Goal: Task Accomplishment & Management: Manage account settings

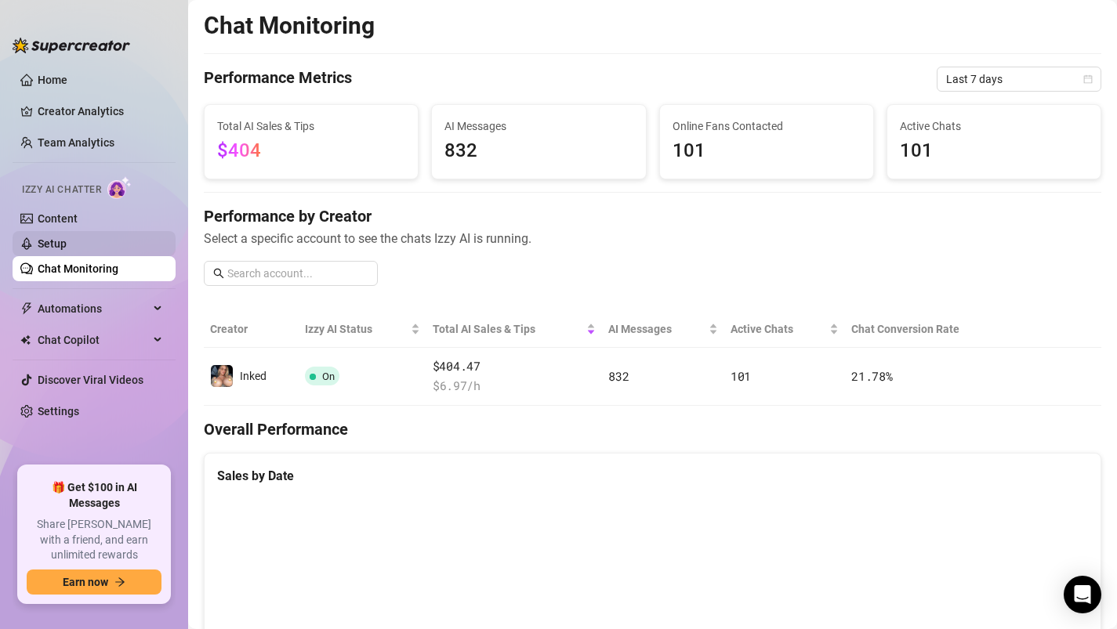
scroll to position [277, 0]
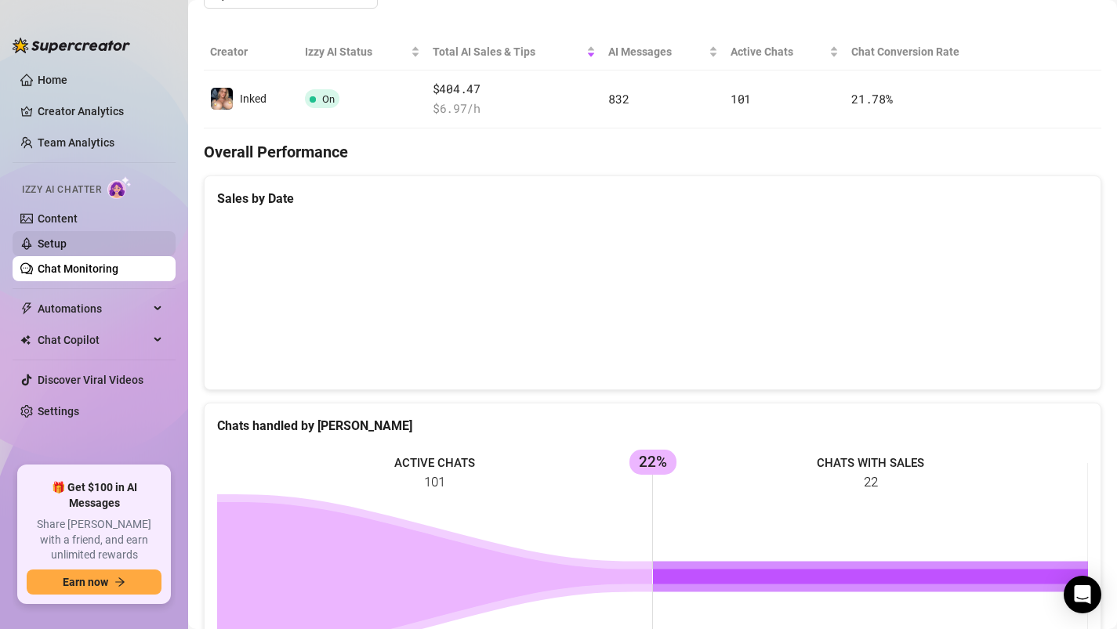
click at [65, 244] on link "Setup" at bounding box center [52, 243] width 29 height 13
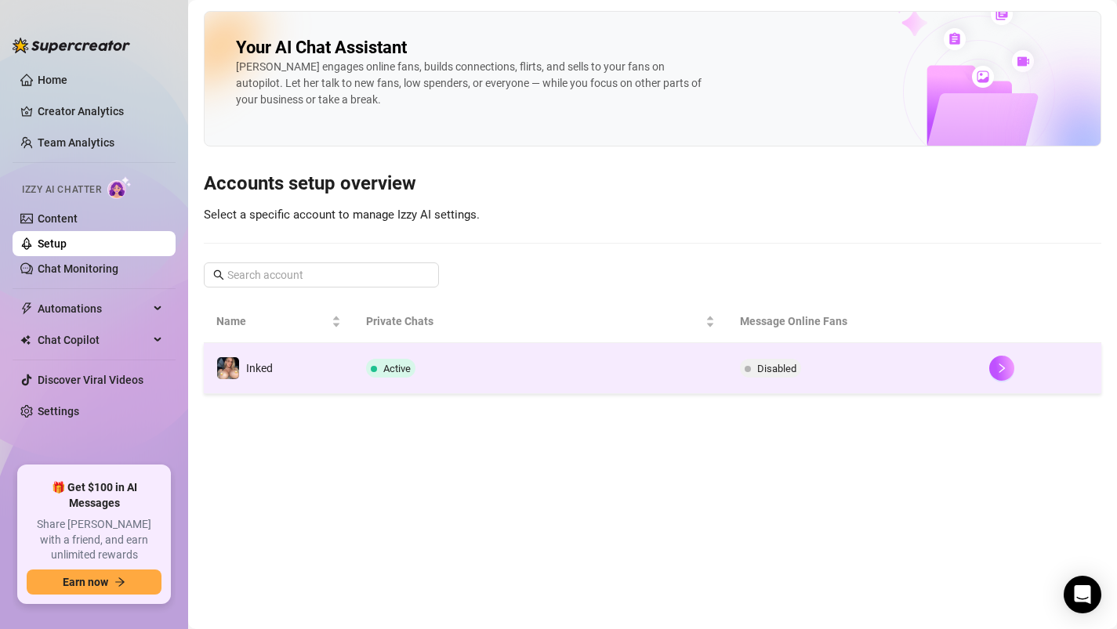
click at [394, 358] on td "Active" at bounding box center [540, 368] width 374 height 51
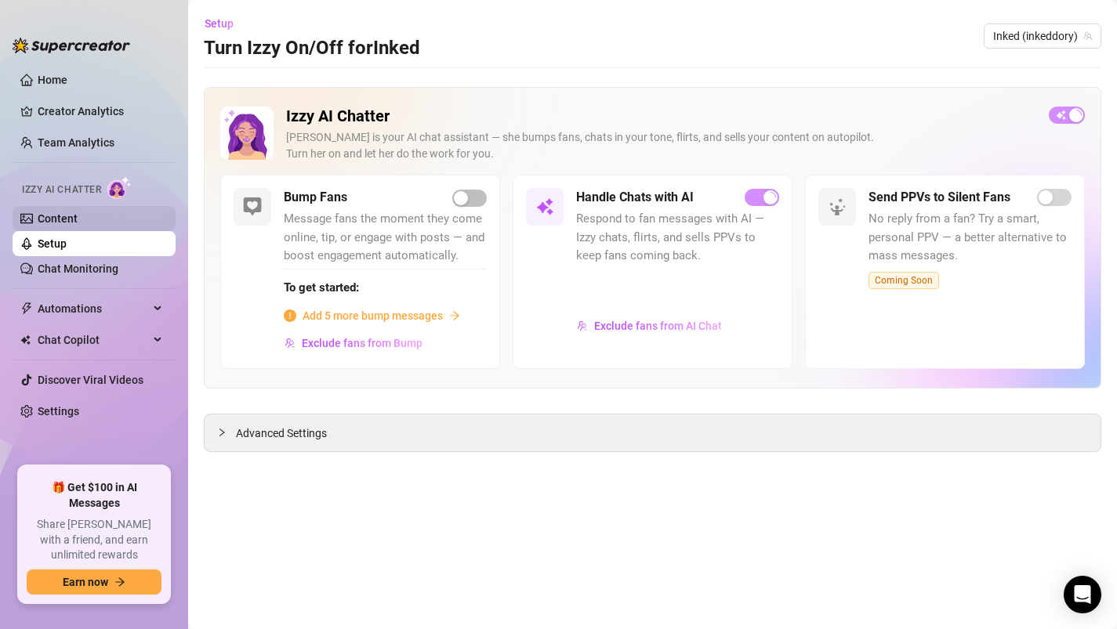
click at [78, 217] on link "Content" at bounding box center [58, 218] width 40 height 13
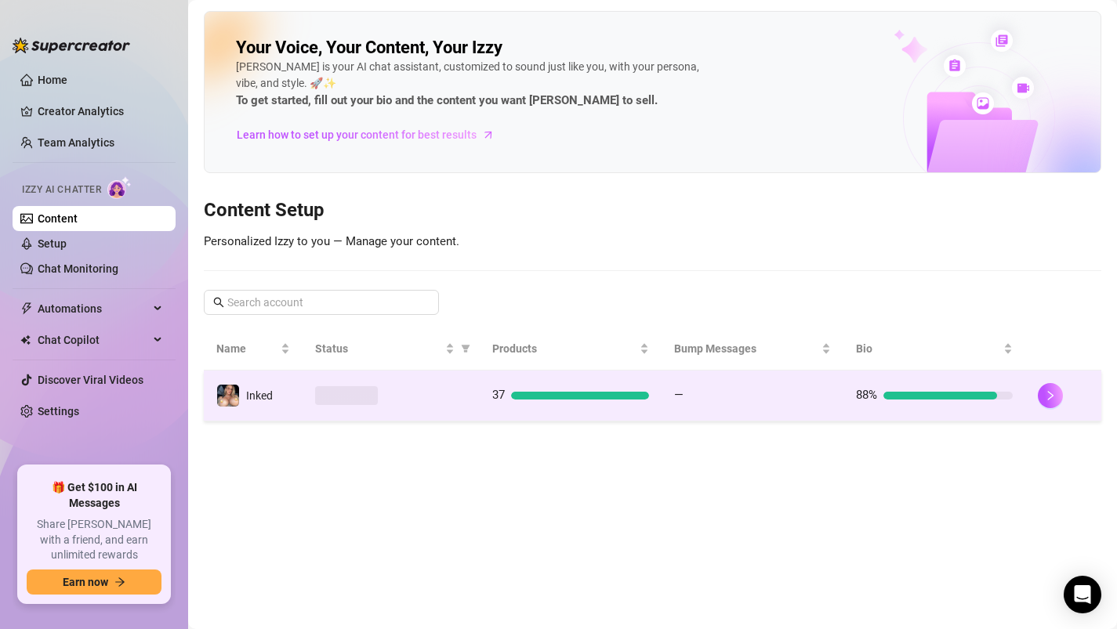
click at [405, 389] on div at bounding box center [391, 395] width 152 height 19
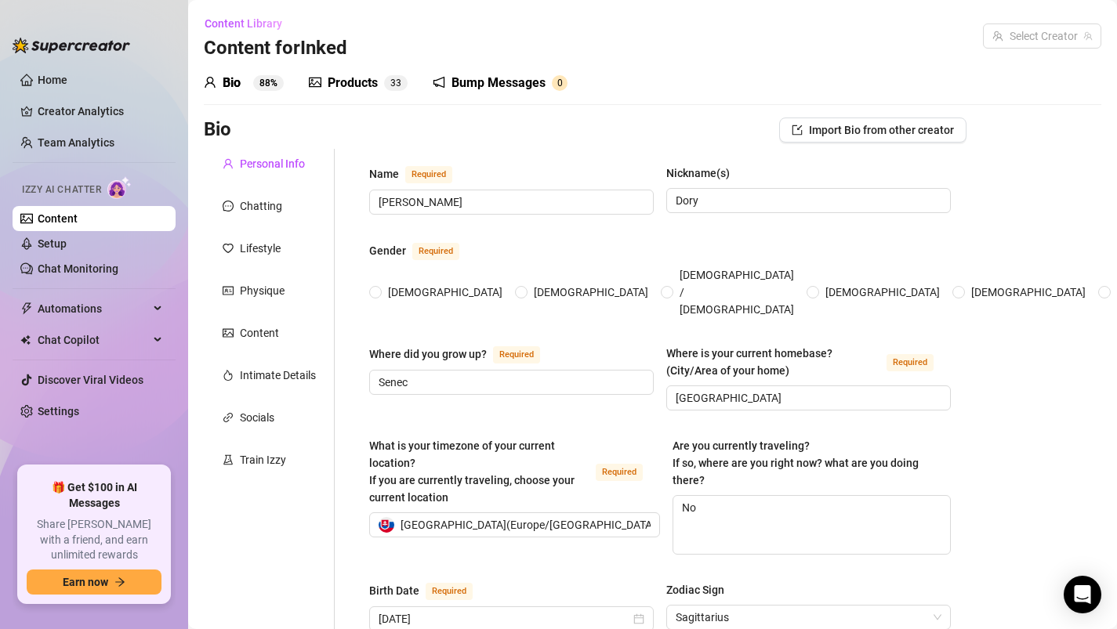
radio input "true"
click at [262, 201] on div "Chatting" at bounding box center [261, 206] width 42 height 17
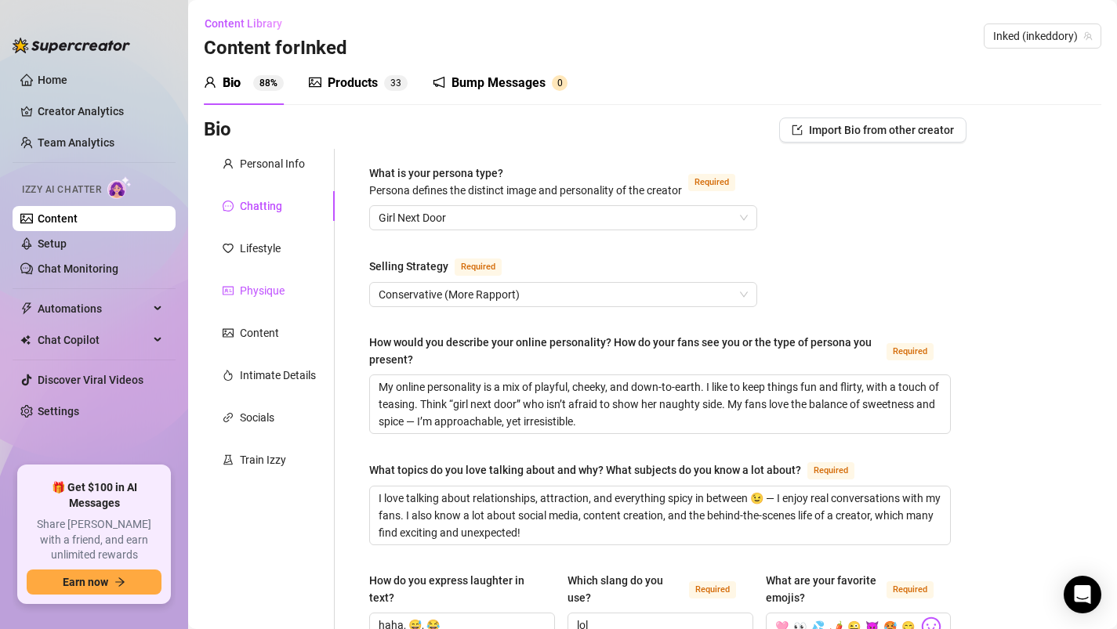
click at [265, 285] on div "Physique" at bounding box center [262, 290] width 45 height 17
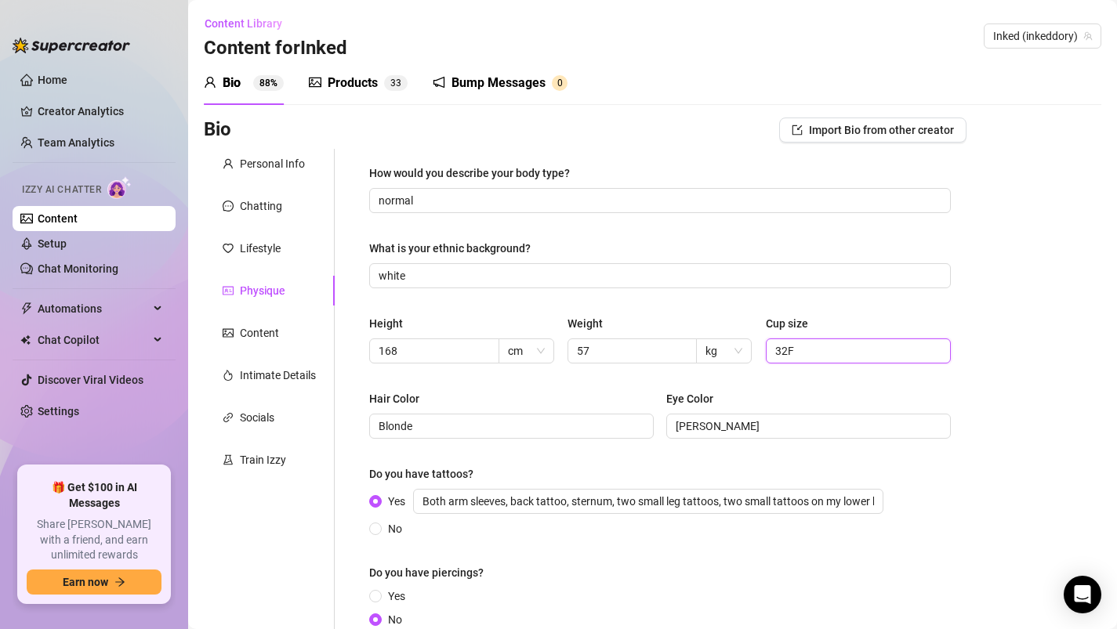
click at [810, 348] on input "32F" at bounding box center [857, 351] width 164 height 17
type input "3"
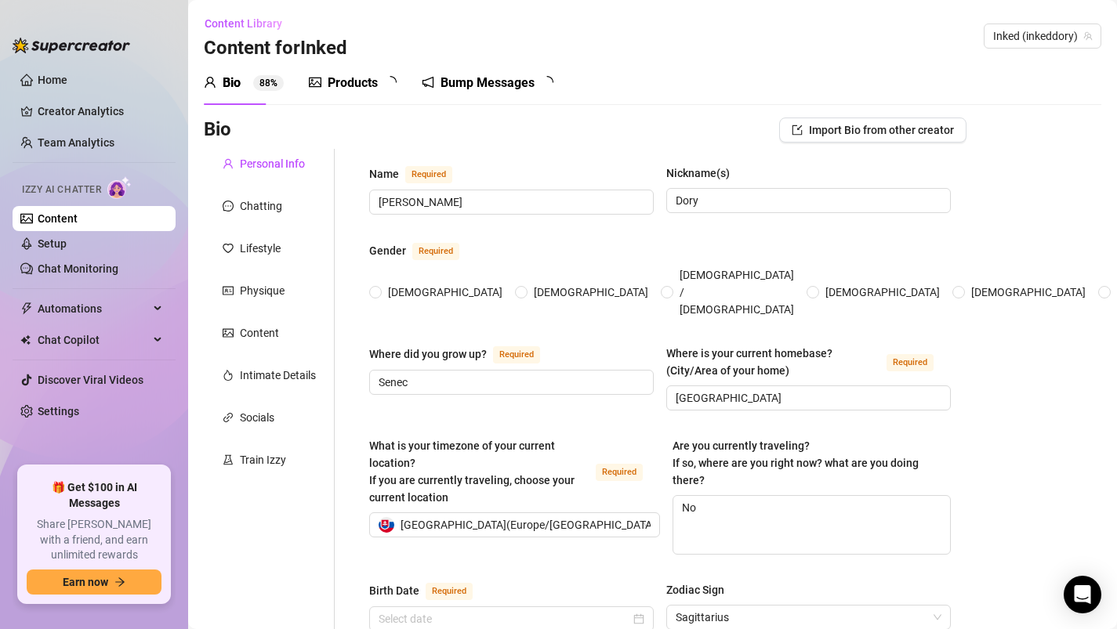
type input "[DATE]"
click at [232, 280] on div "Physique" at bounding box center [269, 291] width 131 height 30
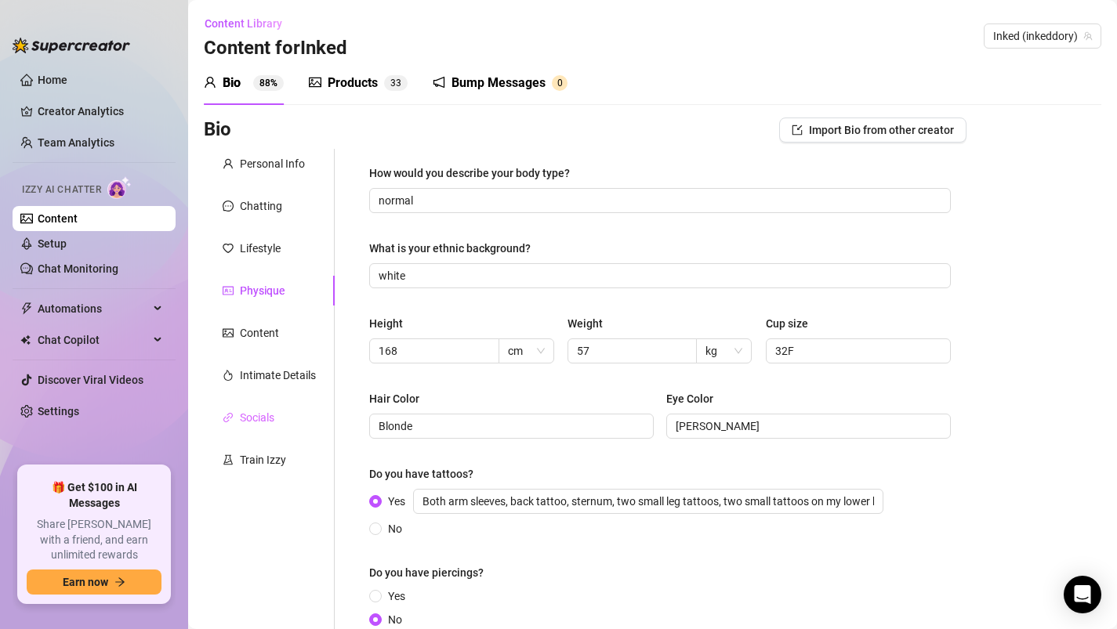
click at [265, 408] on div "Socials" at bounding box center [269, 418] width 131 height 30
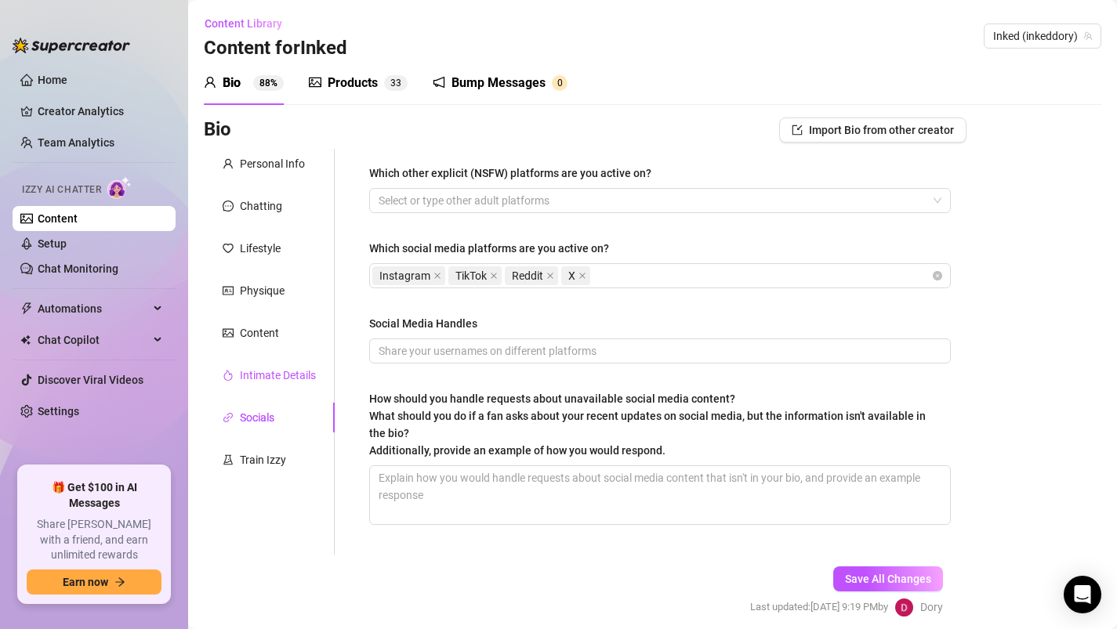
click at [264, 380] on div "Intimate Details" at bounding box center [278, 375] width 76 height 17
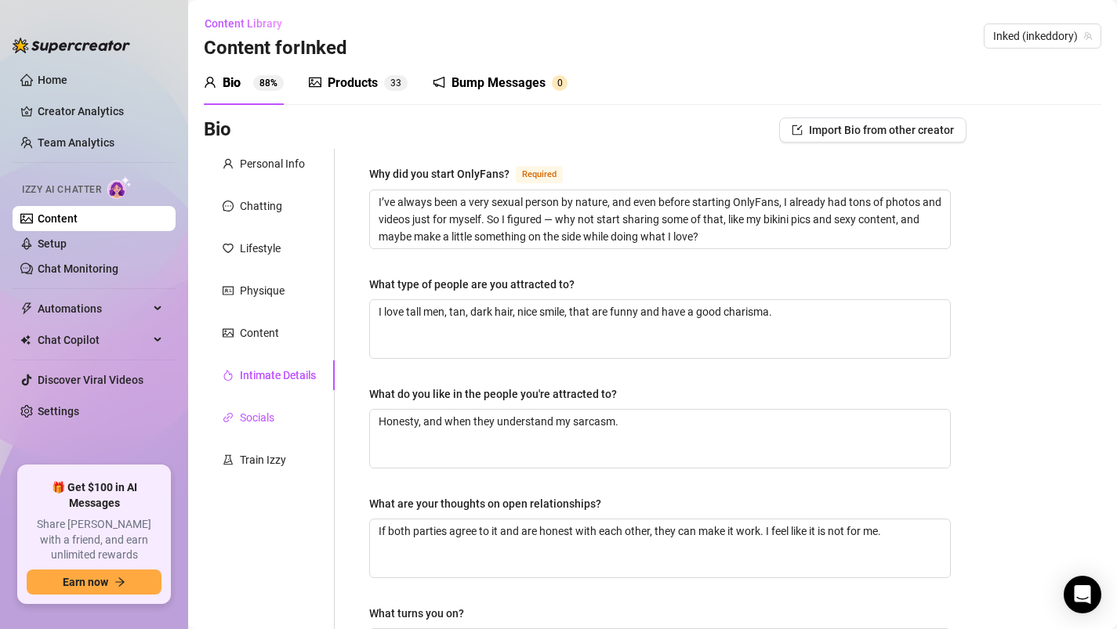
click at [259, 419] on div "Socials" at bounding box center [257, 417] width 34 height 17
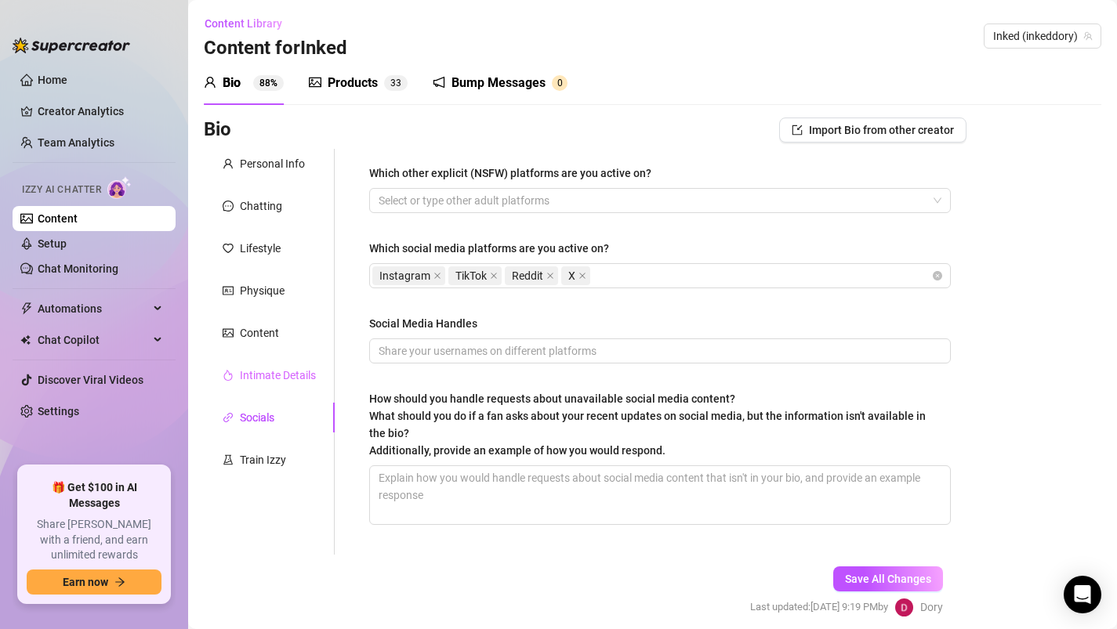
click at [259, 365] on div "Intimate Details" at bounding box center [269, 376] width 131 height 30
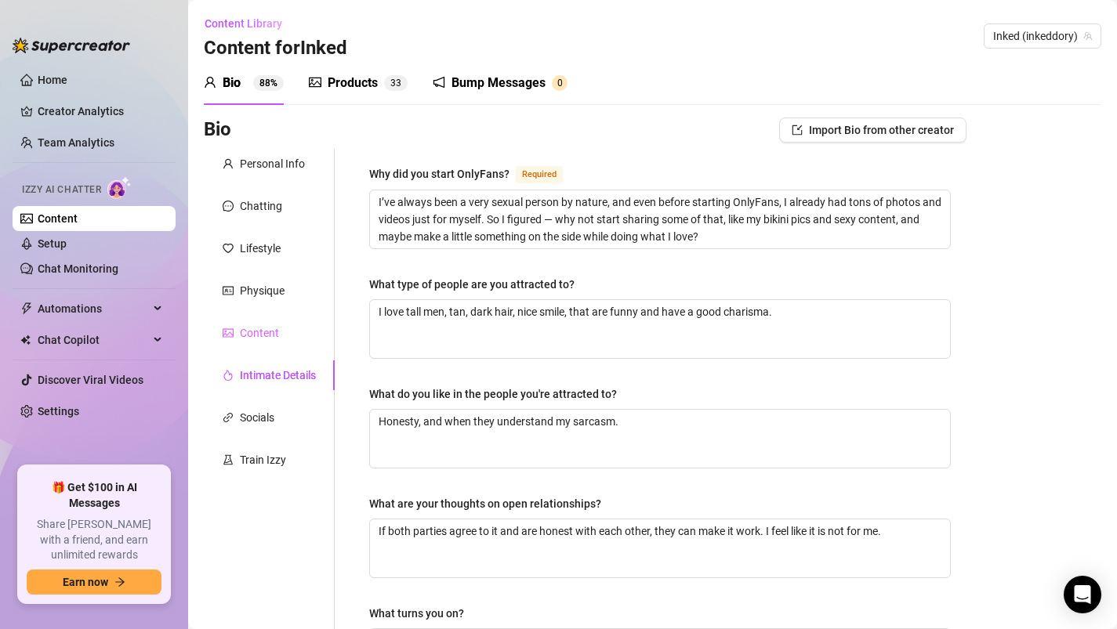
click at [259, 345] on div "Content" at bounding box center [269, 333] width 131 height 30
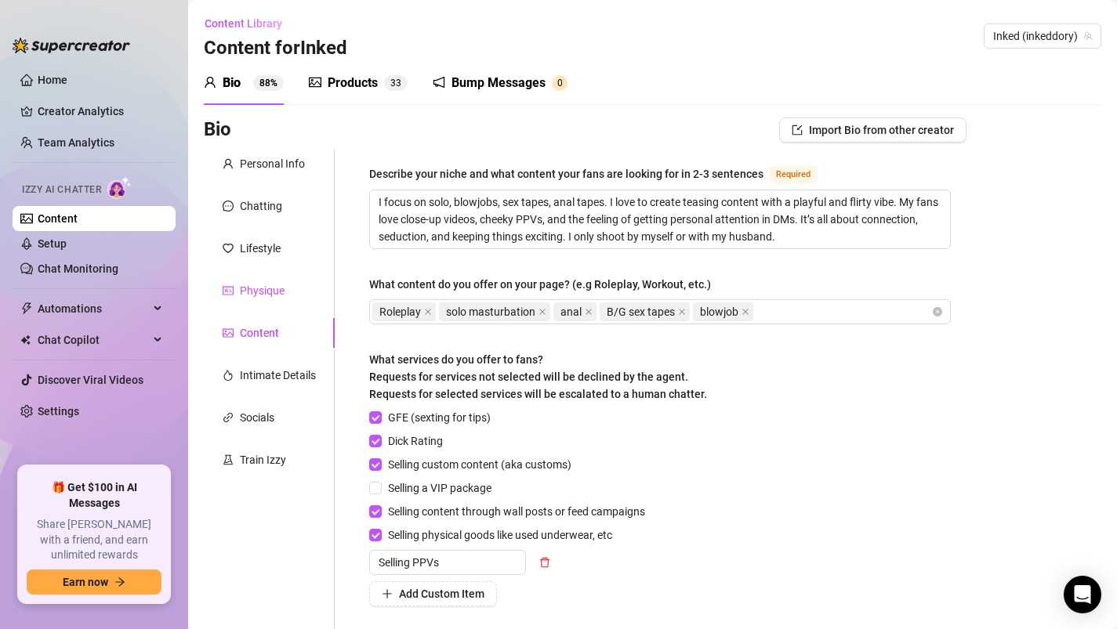
click at [271, 284] on div "Physique" at bounding box center [262, 290] width 45 height 17
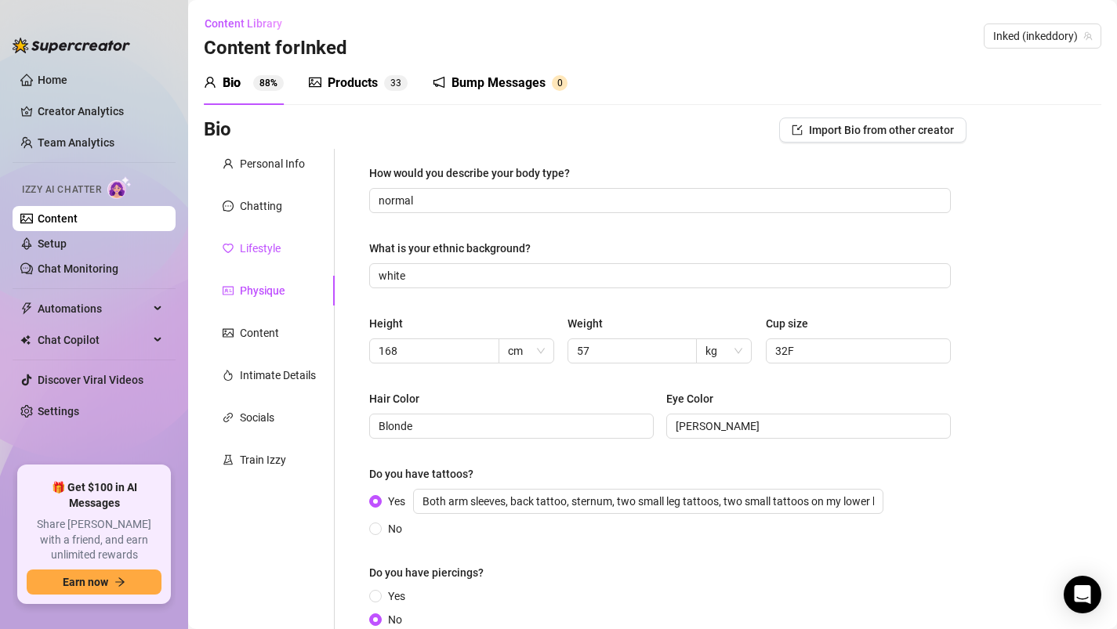
click at [223, 243] on icon "heart" at bounding box center [228, 248] width 11 height 11
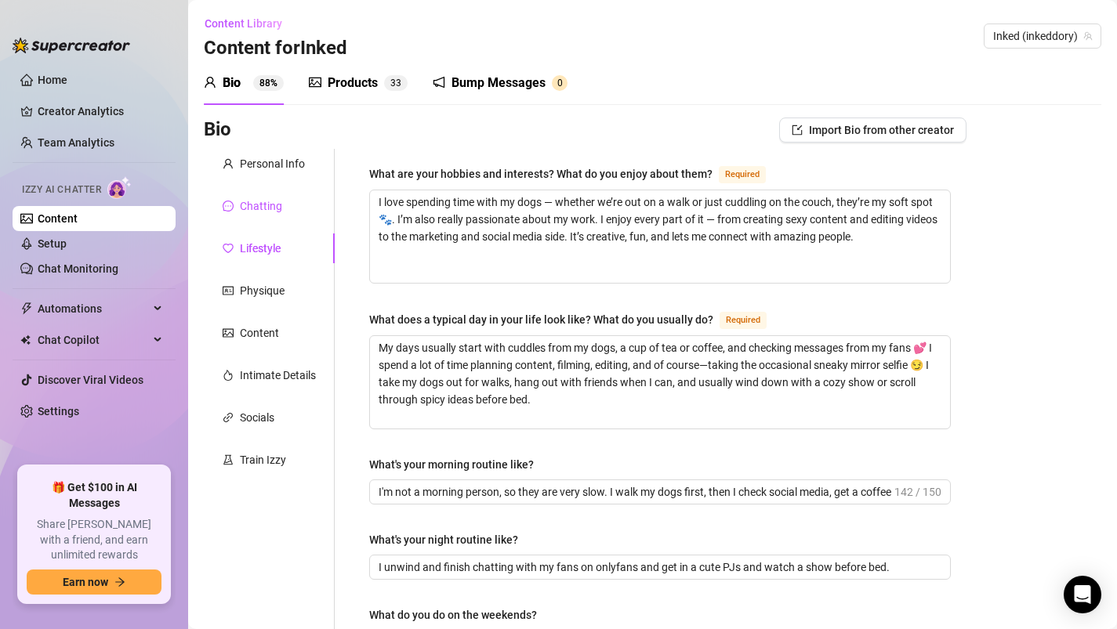
click at [246, 205] on div "Chatting" at bounding box center [261, 206] width 42 height 17
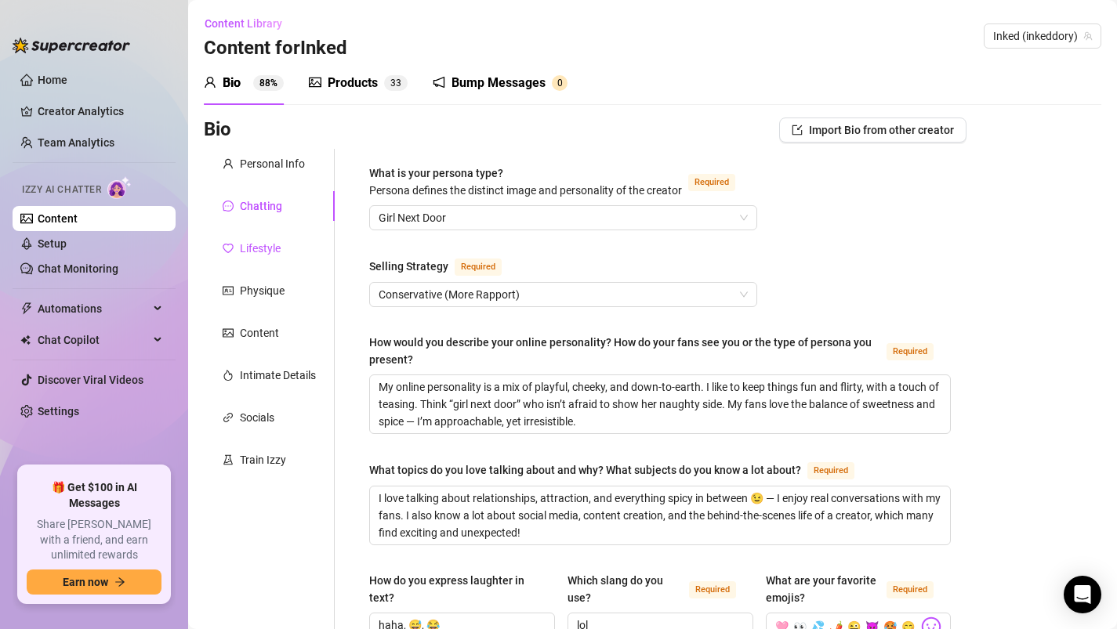
click at [263, 243] on div "Lifestyle" at bounding box center [260, 248] width 41 height 17
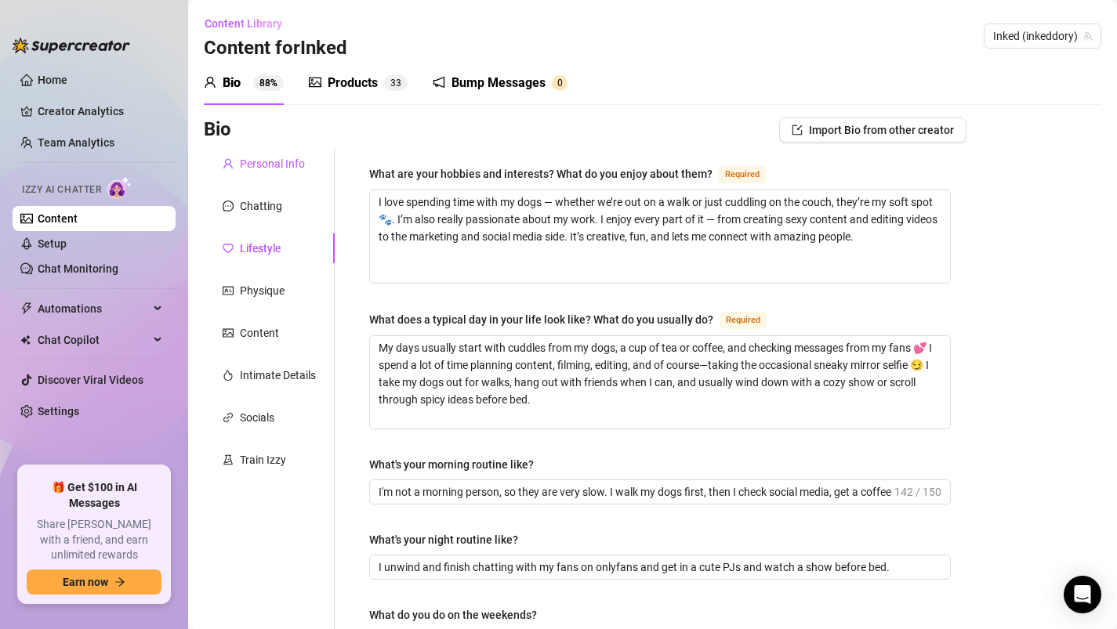
click at [249, 166] on div "Personal Info" at bounding box center [272, 163] width 65 height 17
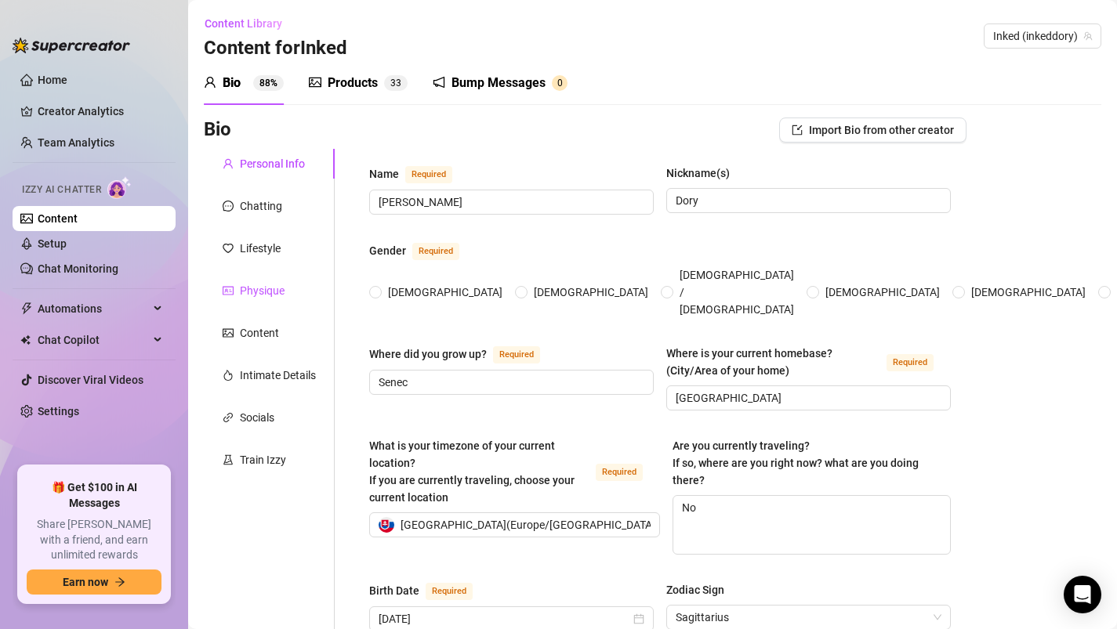
click at [260, 292] on div "Physique" at bounding box center [262, 290] width 45 height 17
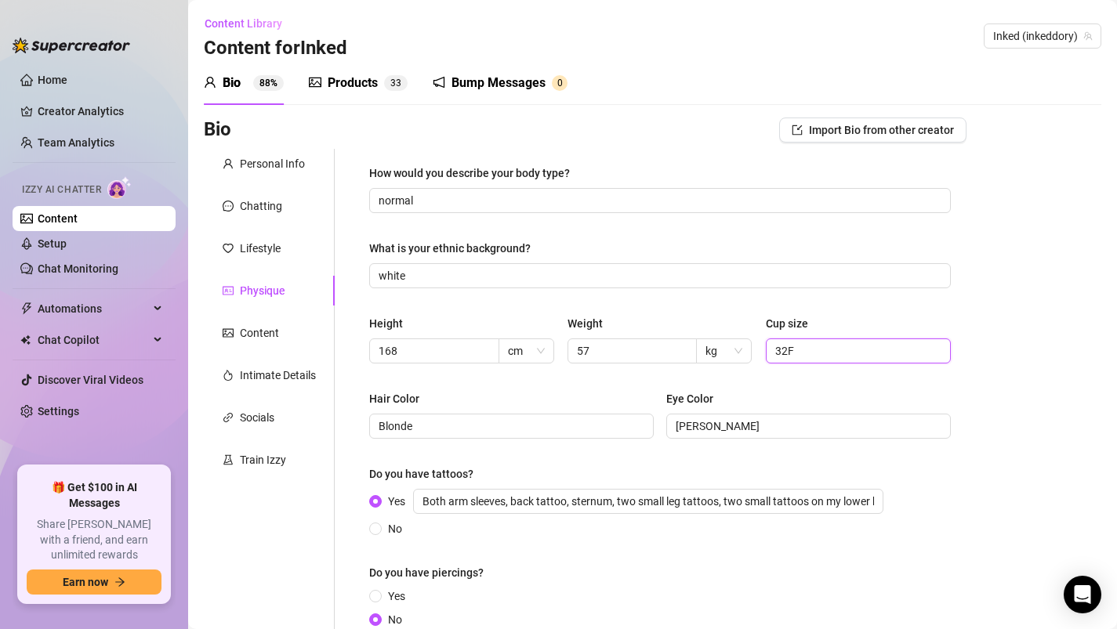
click at [799, 358] on input "32F" at bounding box center [857, 351] width 164 height 17
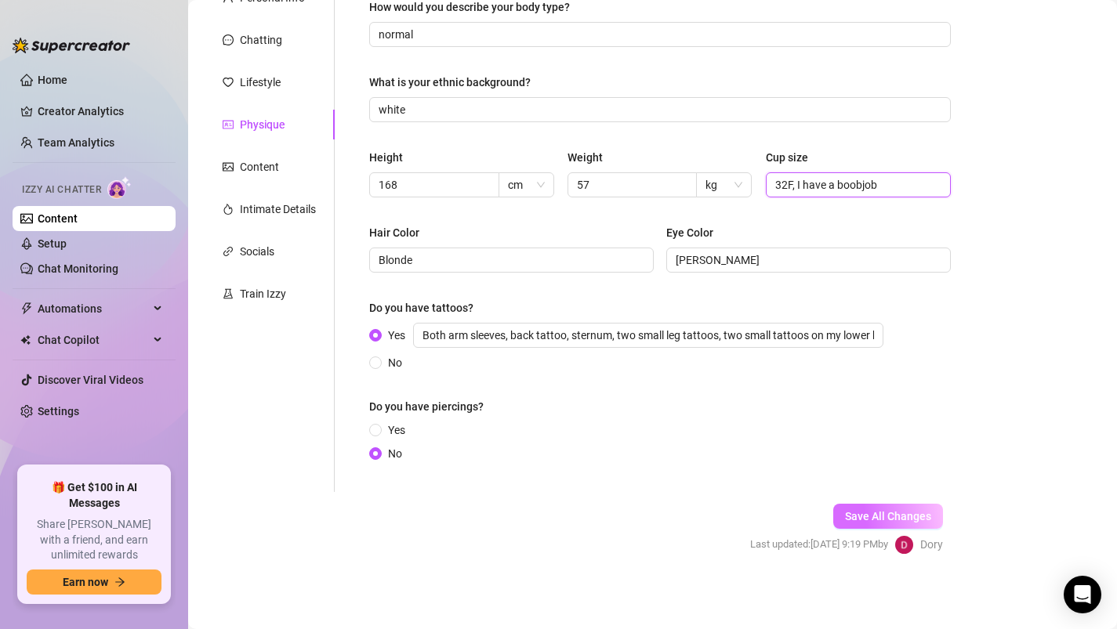
type input "32F, I have a boobjob"
click at [852, 515] on span "Save All Changes" at bounding box center [888, 516] width 86 height 13
click at [67, 241] on link "Setup" at bounding box center [52, 243] width 29 height 13
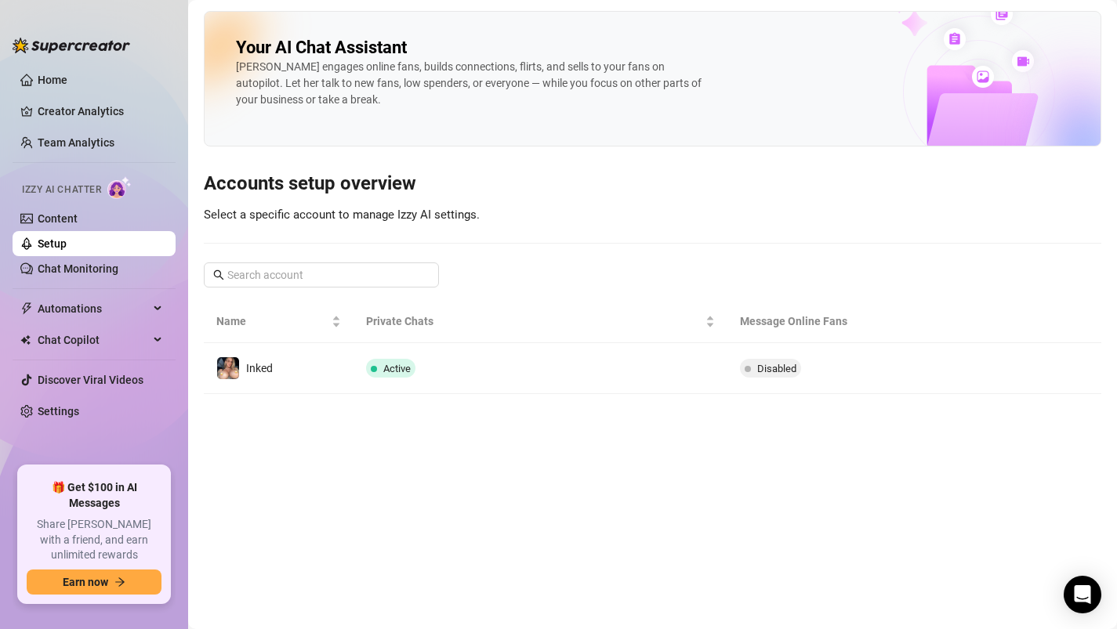
click at [691, 375] on td "Active" at bounding box center [540, 368] width 374 height 51
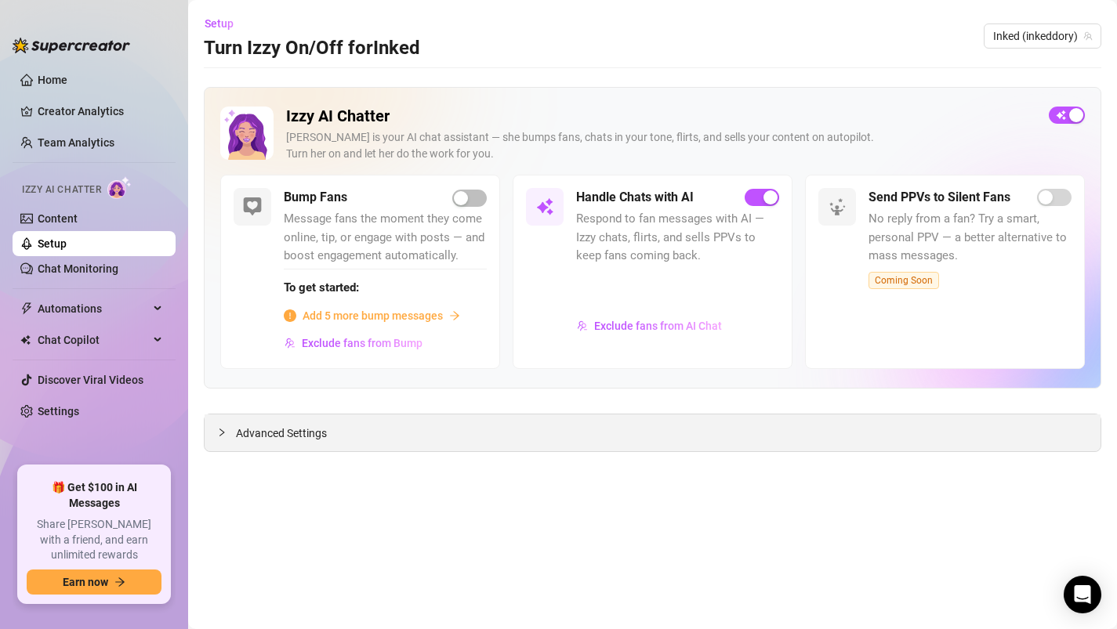
click at [651, 436] on div "Advanced Settings" at bounding box center [653, 433] width 896 height 37
click at [265, 435] on span "Advanced Settings" at bounding box center [281, 433] width 91 height 17
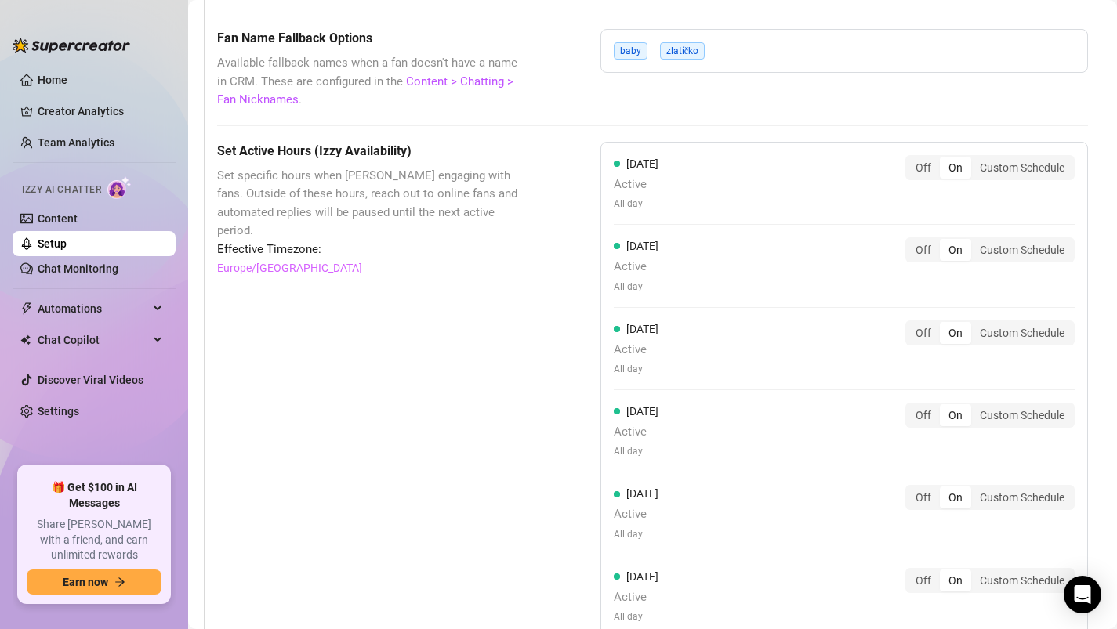
scroll to position [1372, 0]
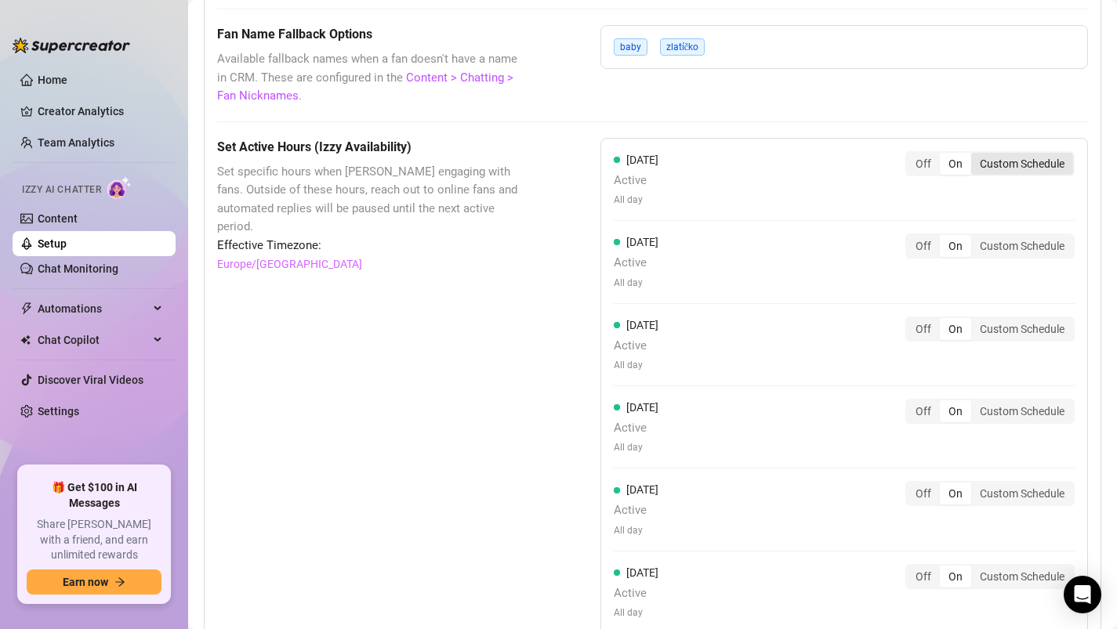
click at [999, 164] on div "Custom Schedule" at bounding box center [1022, 164] width 102 height 22
click at [975, 155] on input "Custom Schedule" at bounding box center [975, 155] width 0 height 0
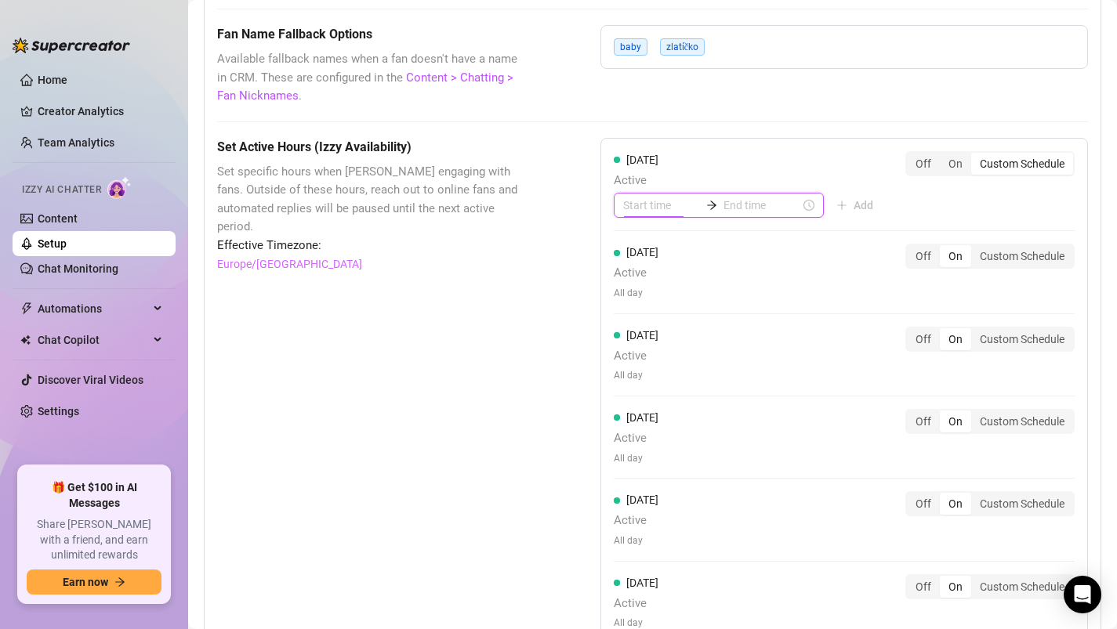
click at [651, 209] on input at bounding box center [661, 205] width 77 height 17
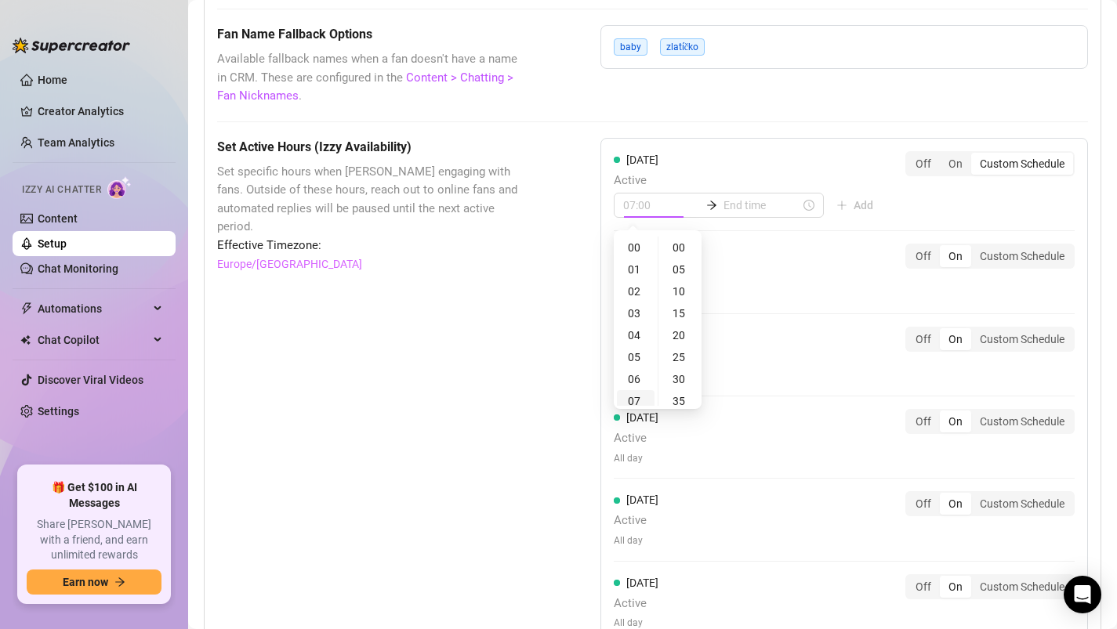
click at [637, 402] on div "07" at bounding box center [636, 401] width 38 height 22
type input "07:00"
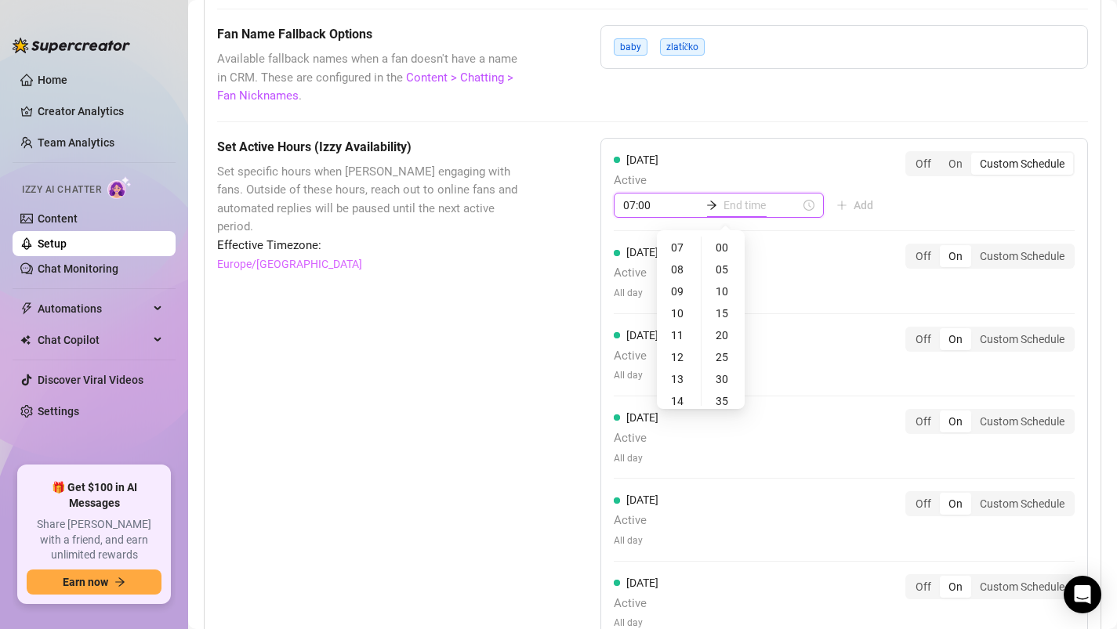
click at [723, 207] on input at bounding box center [761, 205] width 77 height 17
type input "07:00"
type input "13:00"
click at [677, 248] on div "23" at bounding box center [679, 248] width 38 height 22
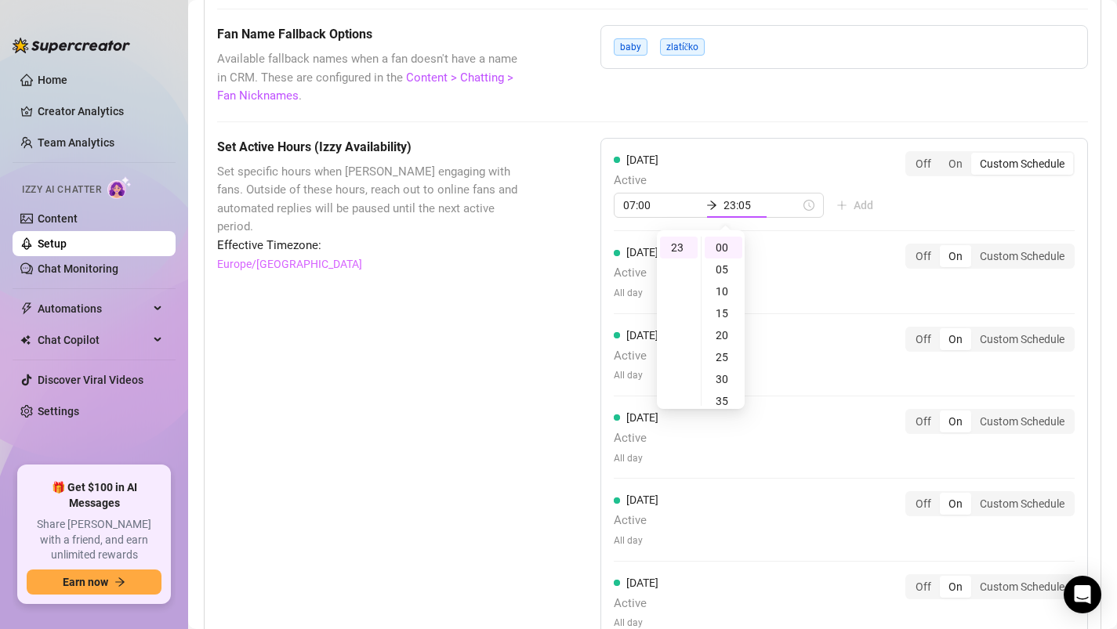
type input "23:00"
click at [1013, 254] on div "Tuesday Active All day Off On Custom Schedule" at bounding box center [844, 272] width 461 height 56
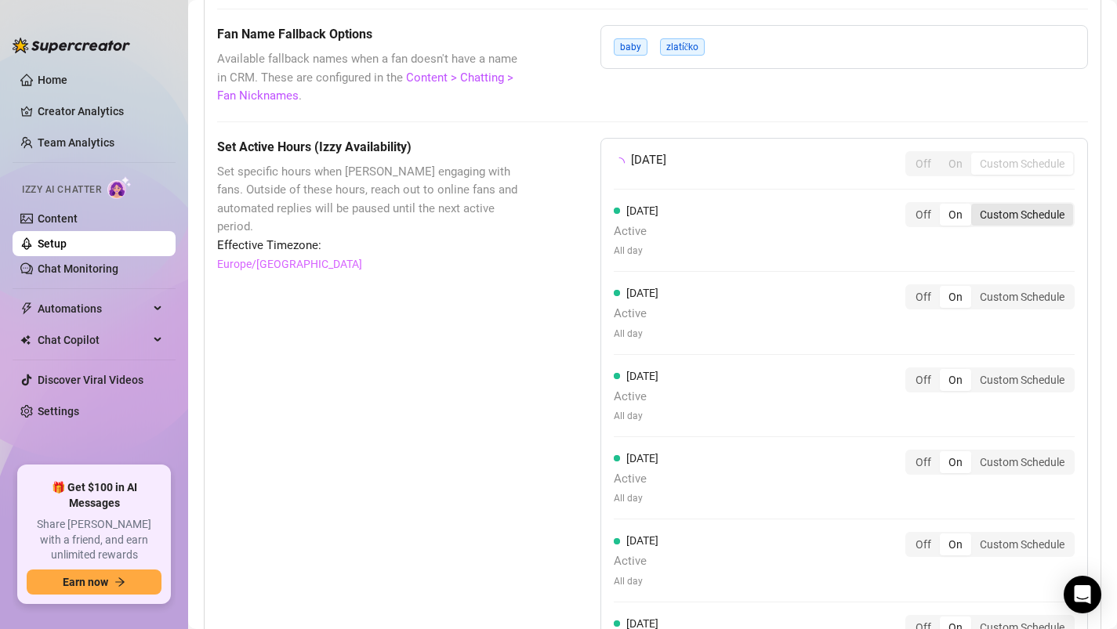
click at [997, 210] on div "Custom Schedule" at bounding box center [1022, 215] width 102 height 22
click at [975, 206] on input "Custom Schedule" at bounding box center [975, 206] width 0 height 0
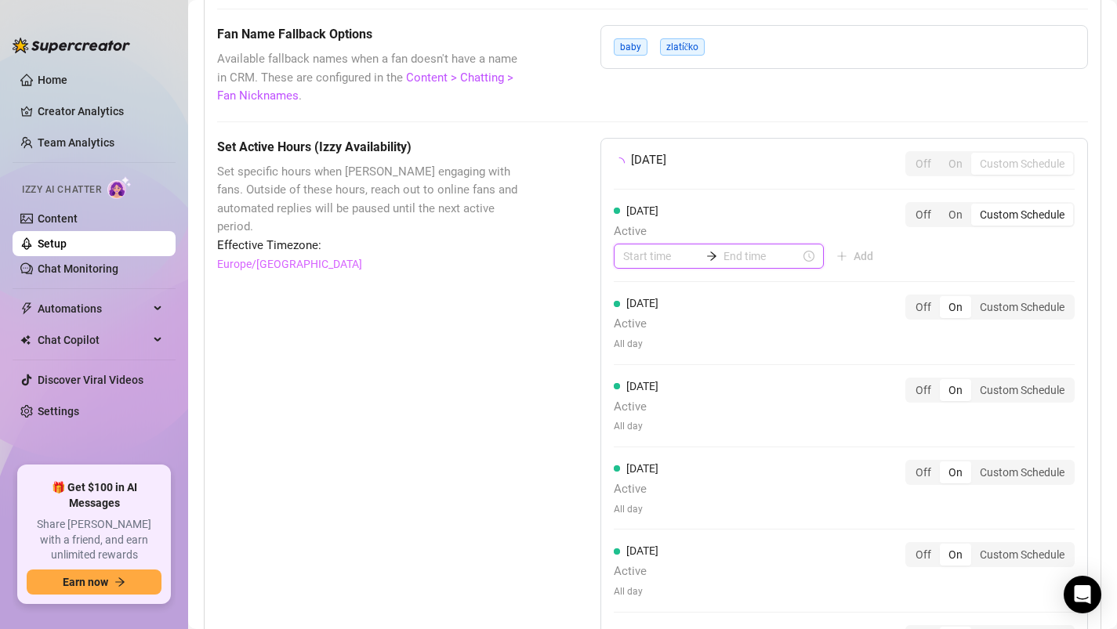
click at [648, 259] on input at bounding box center [661, 256] width 77 height 17
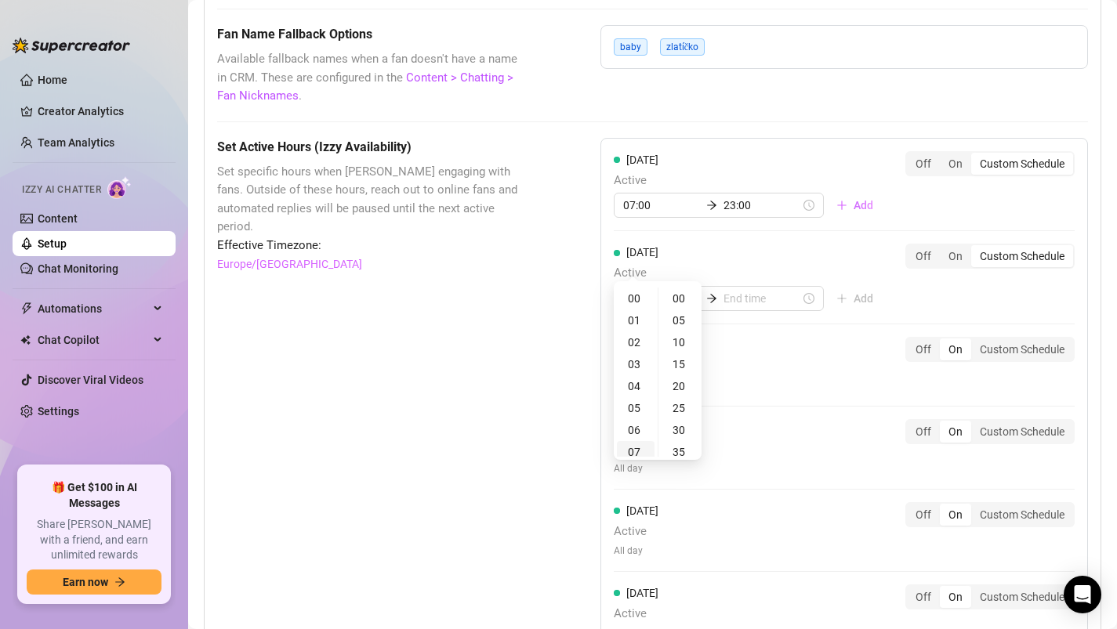
click at [632, 446] on div "07" at bounding box center [636, 452] width 38 height 22
type input "07:00"
click at [738, 237] on div "Monday Active 07:00 23:00 Add Off On Custom Schedule Tuesday Active 07:00 Add O…" at bounding box center [844, 444] width 488 height 613
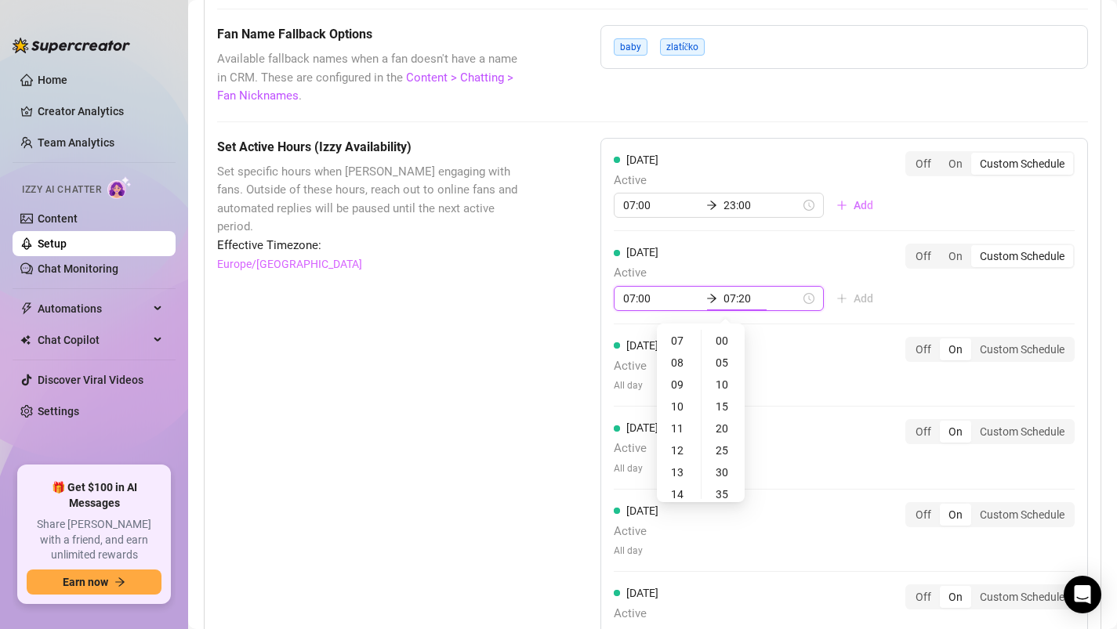
type input "07:25"
type input "13:00"
click at [674, 340] on div "23" at bounding box center [679, 341] width 38 height 22
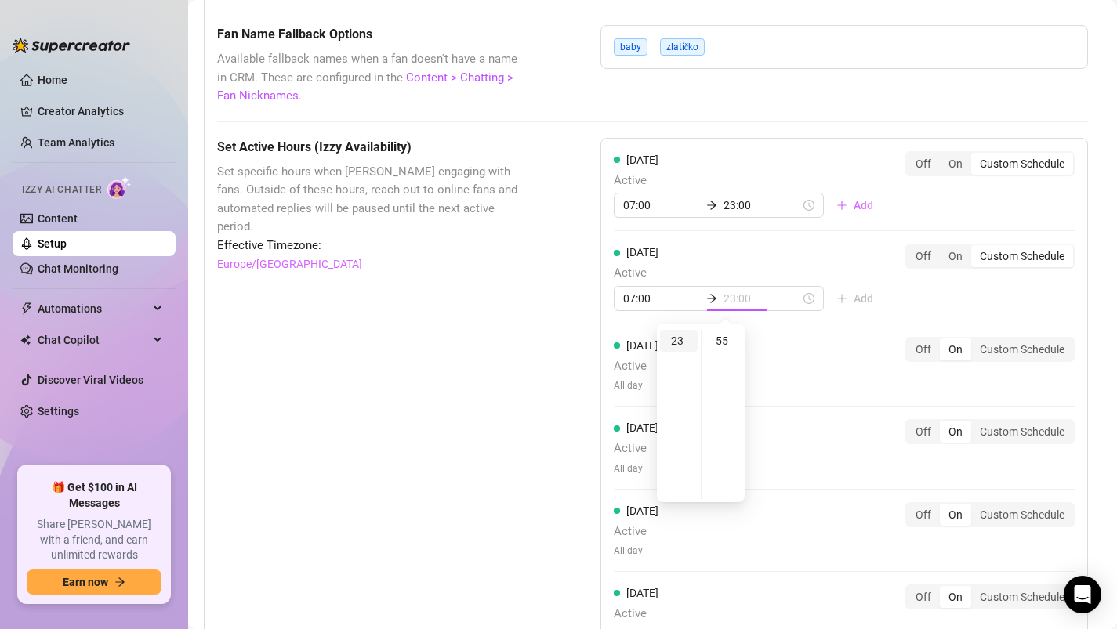
scroll to position [0, 0]
type input "23:00"
click at [860, 389] on div "Wednesday Active All day Off On Custom Schedule" at bounding box center [844, 365] width 461 height 56
click at [1008, 353] on div "Custom Schedule" at bounding box center [1022, 350] width 102 height 22
click at [975, 341] on input "Custom Schedule" at bounding box center [975, 341] width 0 height 0
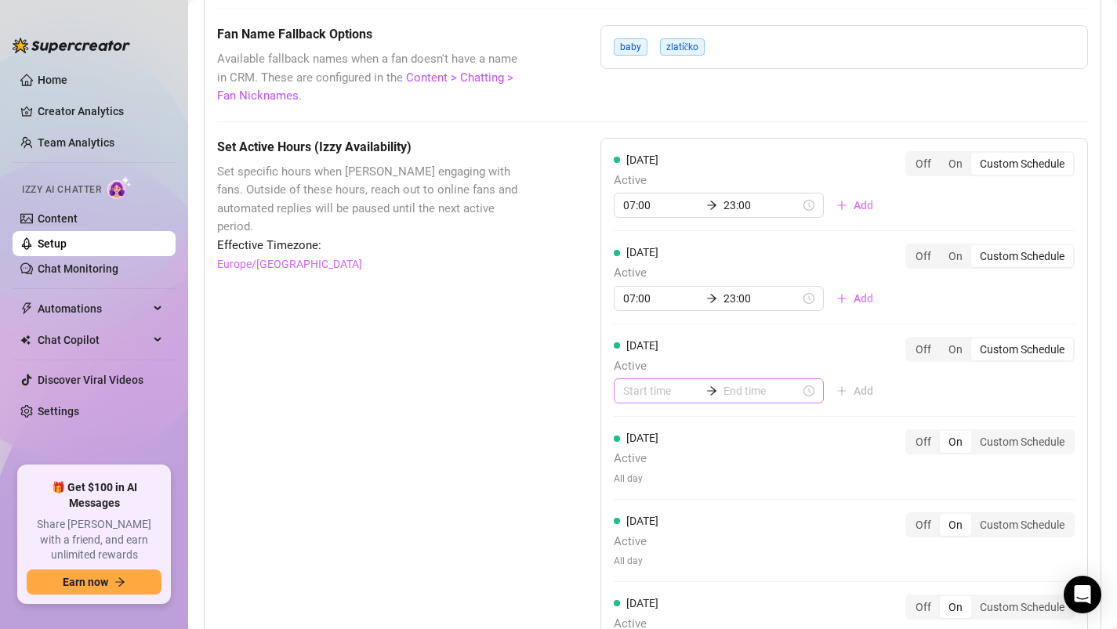
click at [636, 403] on div at bounding box center [719, 391] width 210 height 25
click at [635, 579] on div "07" at bounding box center [636, 587] width 38 height 22
type input "07:00"
click at [723, 391] on input at bounding box center [761, 390] width 77 height 17
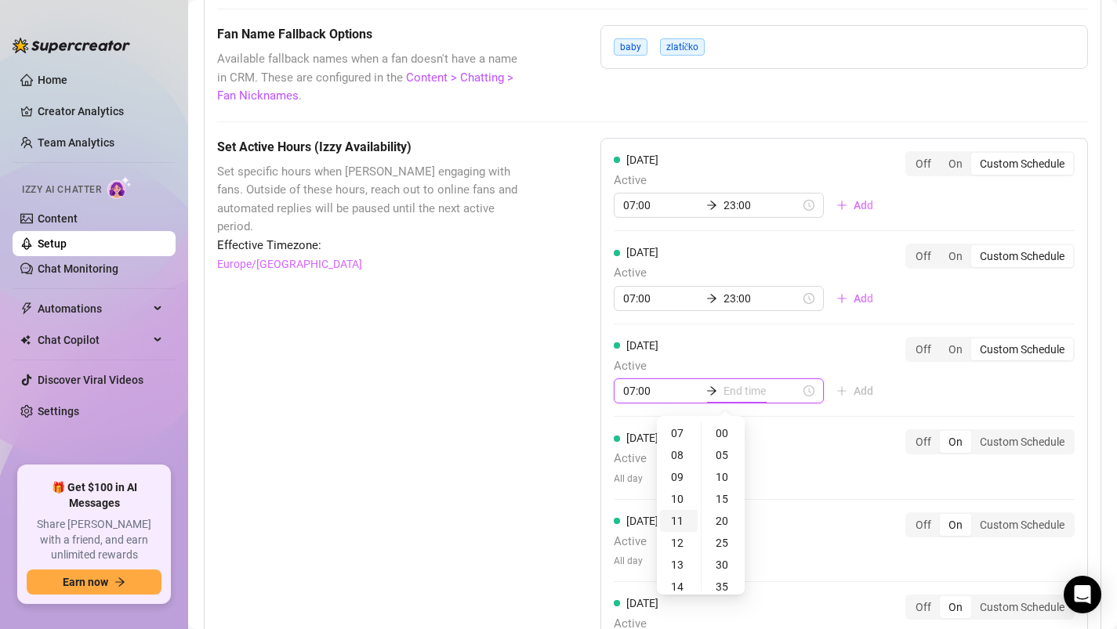
type input "07:00"
type input "13:00"
click at [677, 430] on div "23" at bounding box center [679, 433] width 38 height 22
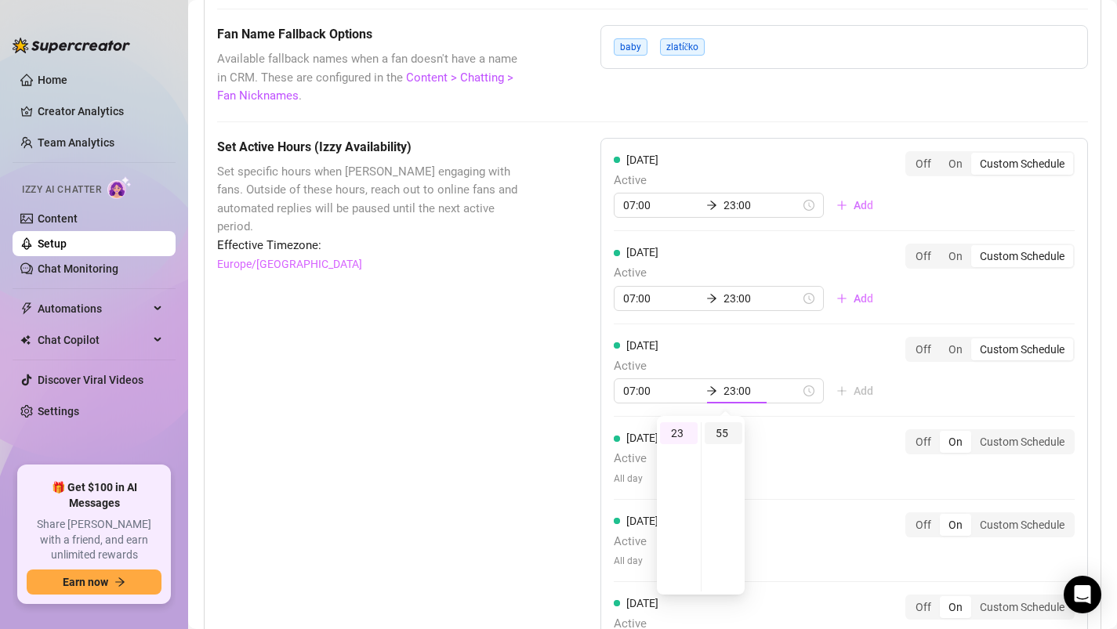
type input "23:55"
click at [718, 432] on div "55" at bounding box center [724, 433] width 38 height 22
click at [730, 295] on input "23:00" at bounding box center [761, 298] width 77 height 17
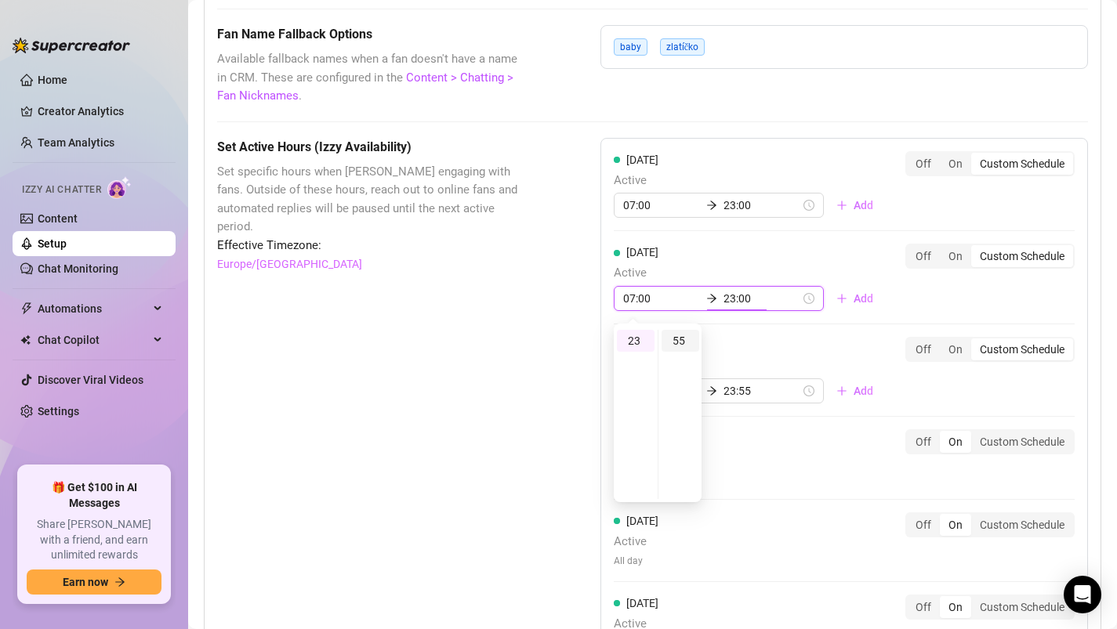
type input "23:55"
click at [678, 346] on div "55" at bounding box center [681, 341] width 38 height 22
click at [736, 208] on input "23:00" at bounding box center [761, 205] width 77 height 17
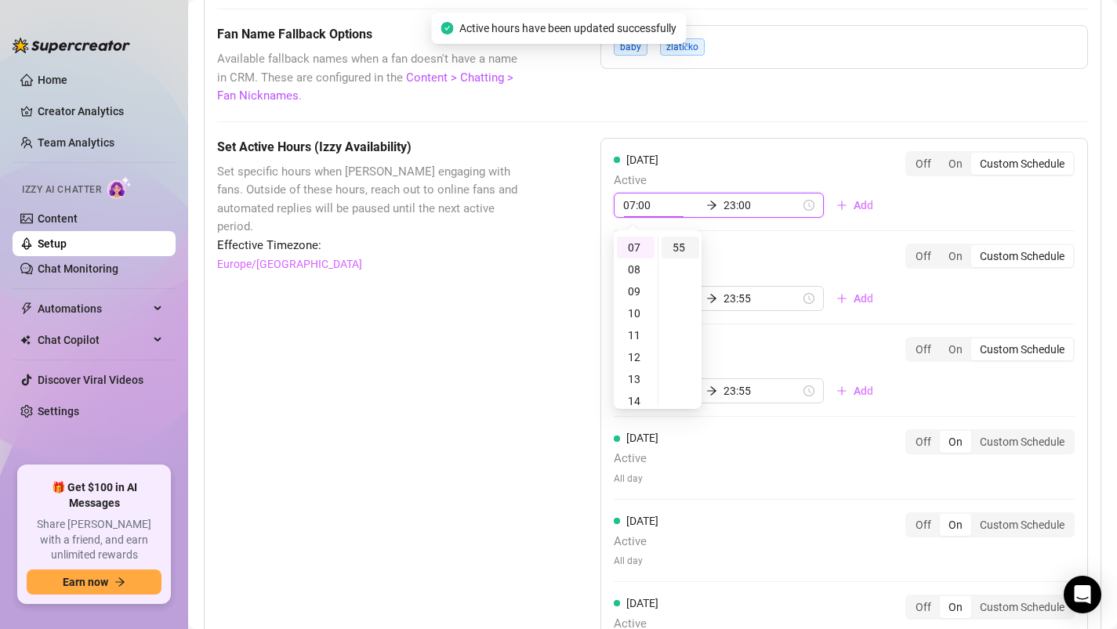
type input "07:55"
click at [683, 247] on div "55" at bounding box center [681, 248] width 38 height 22
click at [767, 547] on div "Friday Active All day Off On Custom Schedule" at bounding box center [844, 541] width 461 height 56
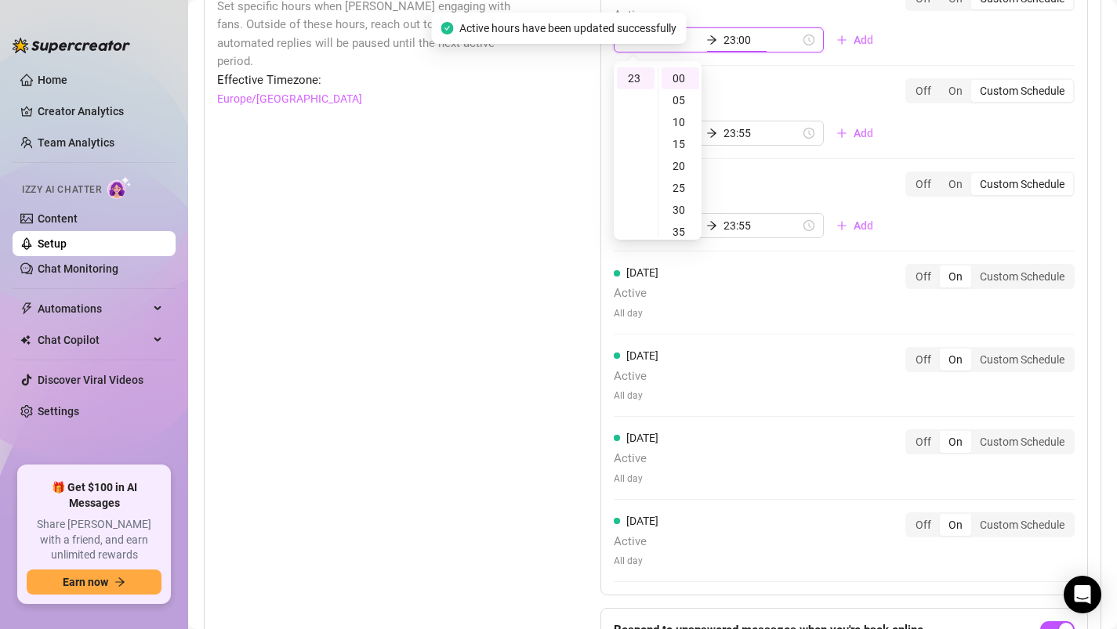
scroll to position [1545, 0]
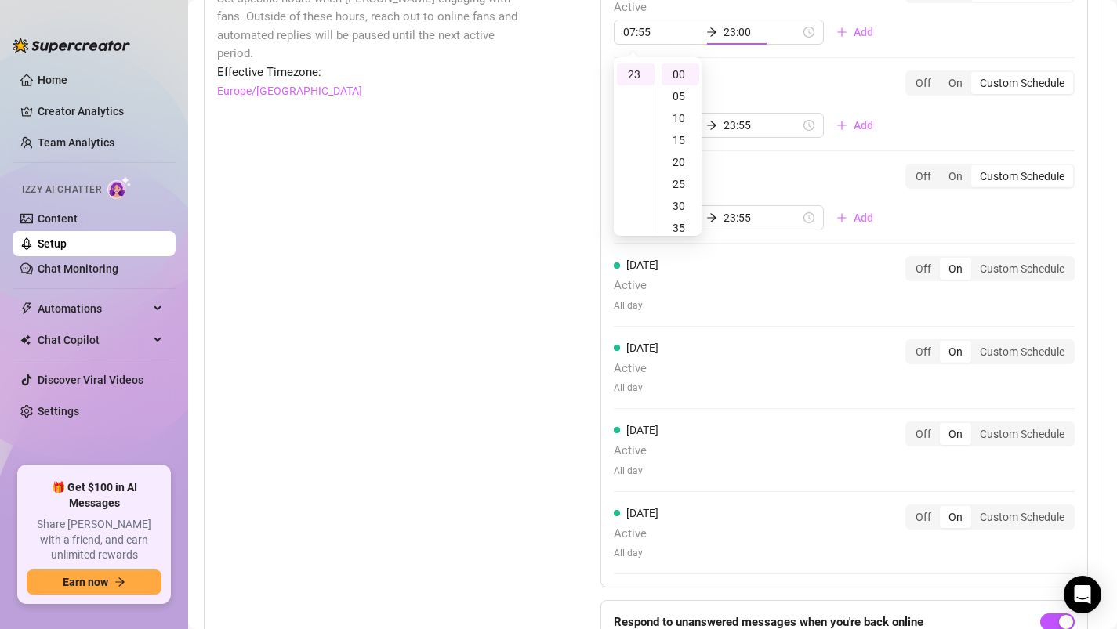
click at [747, 411] on div "Monday Active 07:55 23:00 Add Off On Custom Schedule Tuesday Active 07:00 23:55…" at bounding box center [844, 276] width 488 height 623
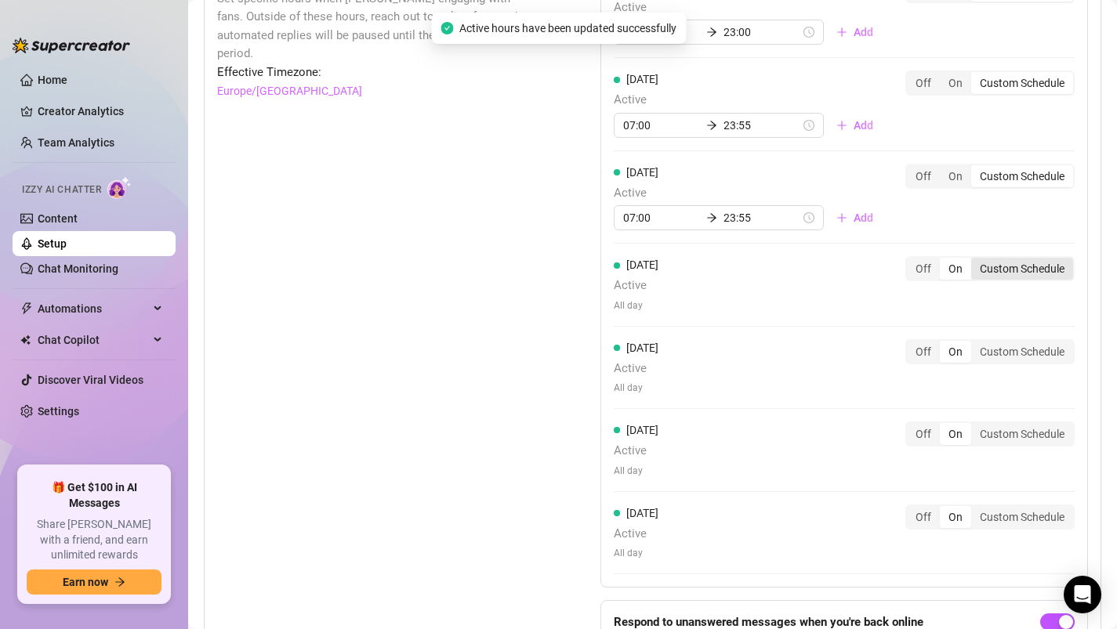
click at [1006, 277] on div "Custom Schedule" at bounding box center [1022, 269] width 102 height 22
click at [975, 260] on input "Custom Schedule" at bounding box center [975, 260] width 0 height 0
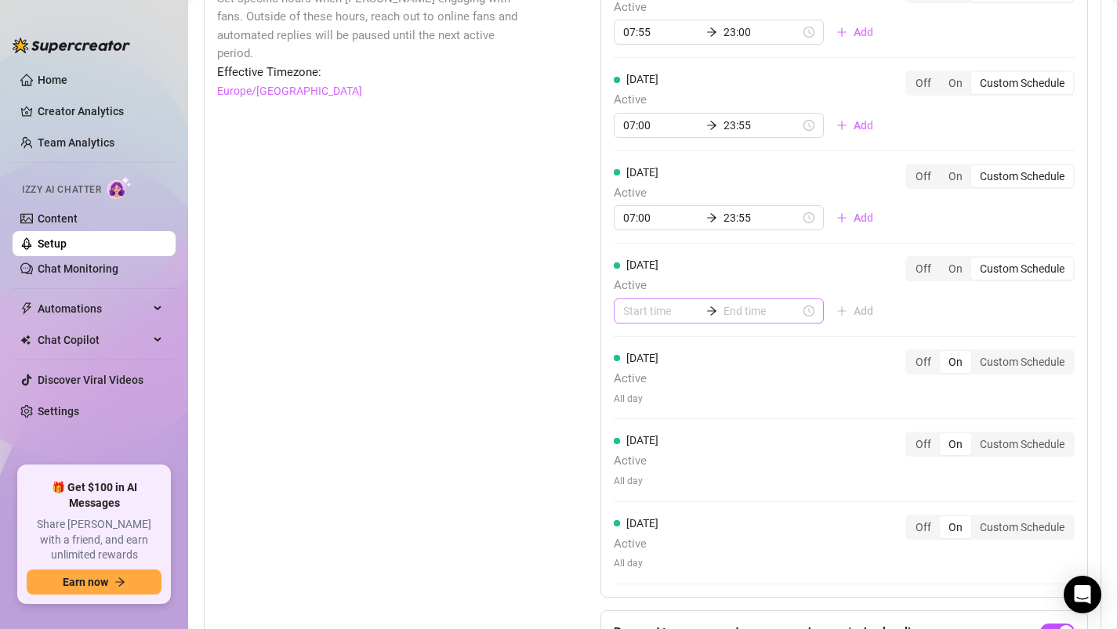
click at [644, 321] on div at bounding box center [719, 311] width 210 height 25
click at [627, 456] on div "07" at bounding box center [636, 459] width 38 height 22
type input "07:00"
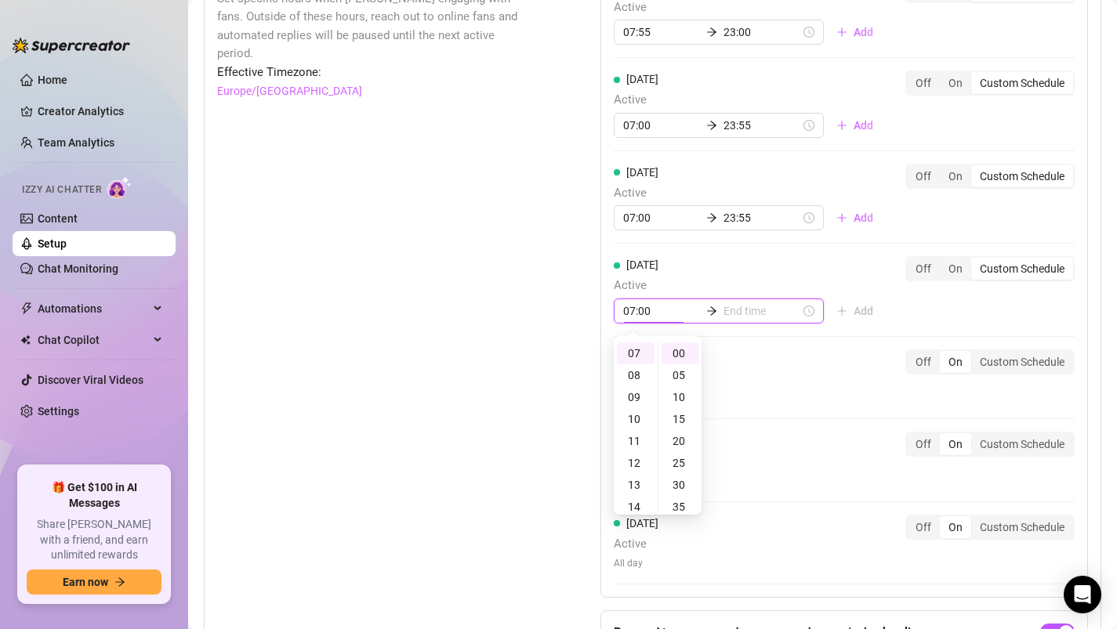
click at [730, 306] on input at bounding box center [761, 311] width 77 height 17
type input "08:00"
type input "12:00"
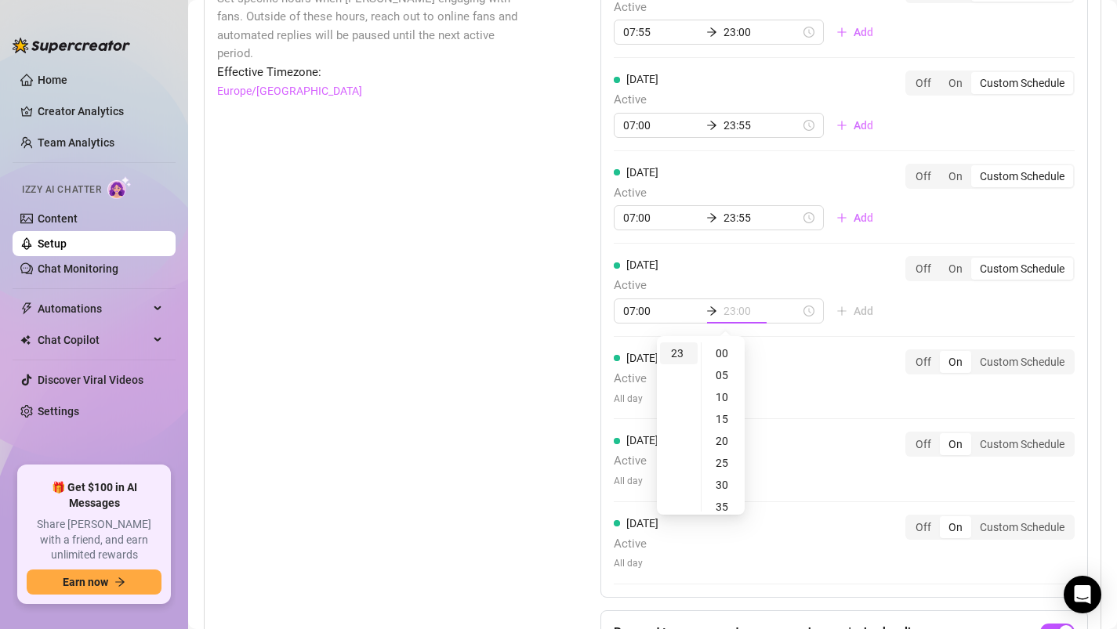
click at [677, 350] on div "23" at bounding box center [679, 354] width 38 height 22
type input "23:55"
click at [720, 361] on div "55" at bounding box center [724, 354] width 38 height 22
click at [997, 367] on div "Friday Active All day Off On Custom Schedule" at bounding box center [844, 385] width 461 height 70
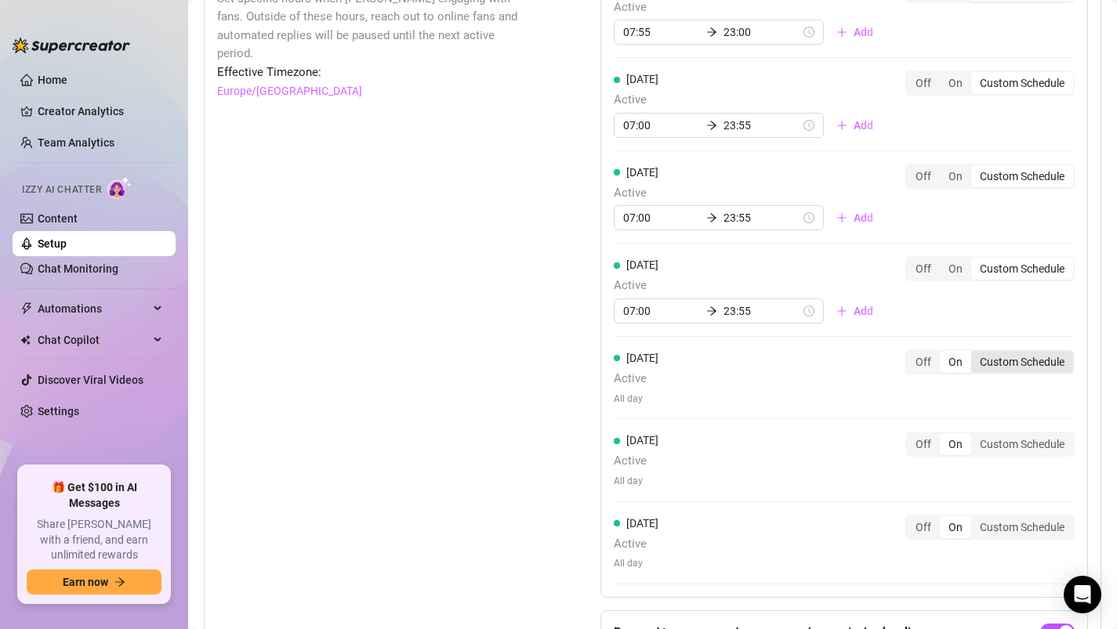
click at [991, 362] on div "Custom Schedule" at bounding box center [1022, 362] width 102 height 22
click at [975, 353] on input "Custom Schedule" at bounding box center [975, 353] width 0 height 0
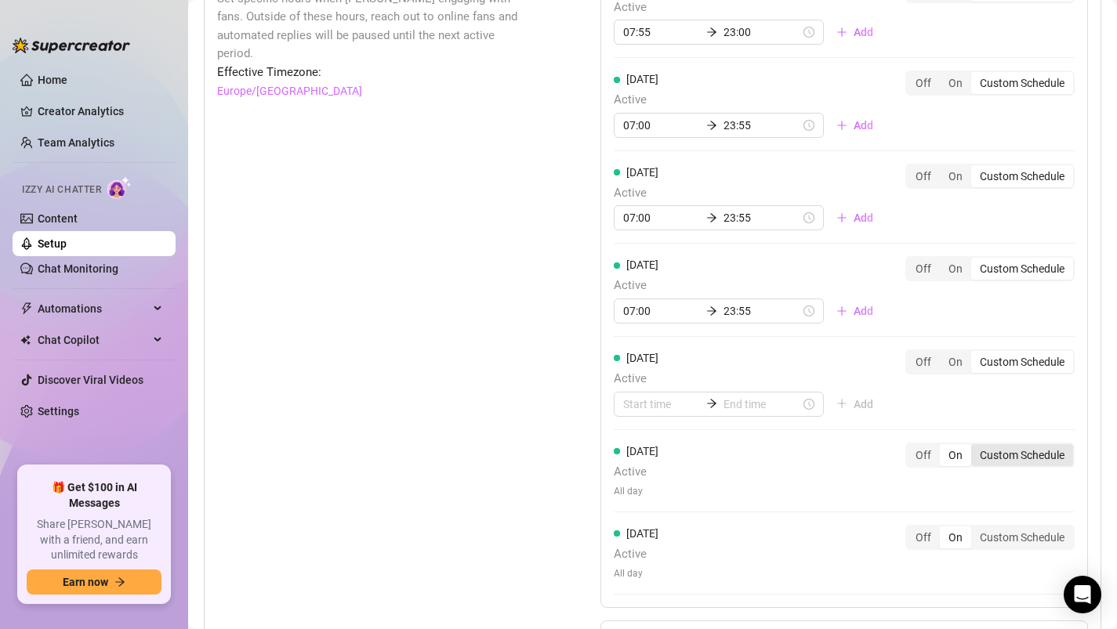
click at [999, 451] on div "Custom Schedule" at bounding box center [1022, 455] width 102 height 22
click at [975, 447] on input "Custom Schedule" at bounding box center [975, 447] width 0 height 0
click at [996, 554] on div "Custom Schedule" at bounding box center [1022, 548] width 102 height 22
click at [975, 539] on input "Custom Schedule" at bounding box center [975, 539] width 0 height 0
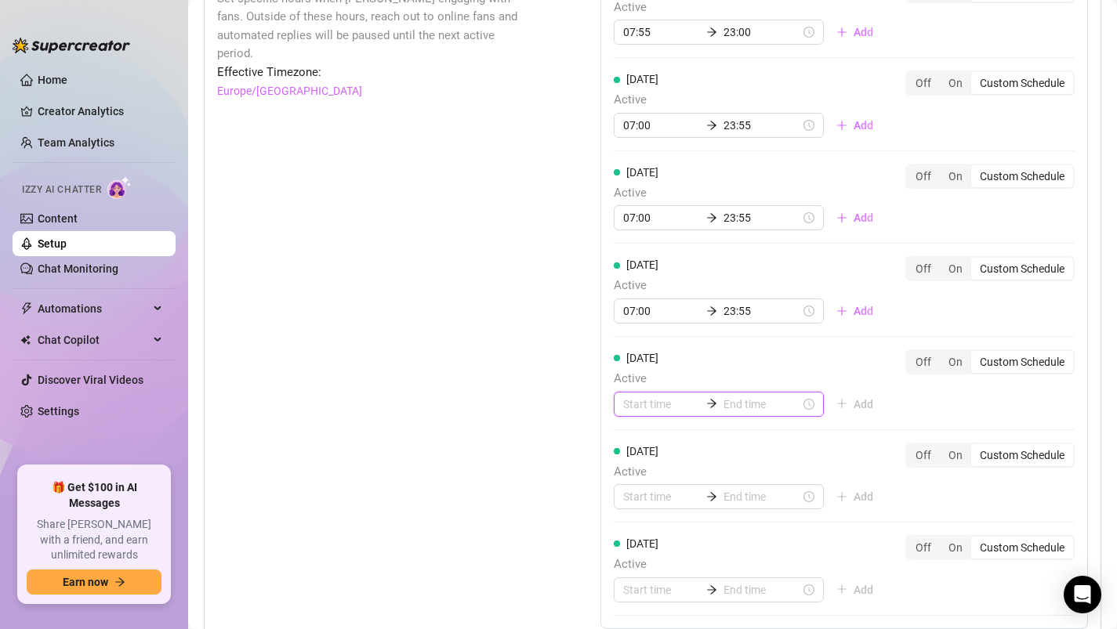
click at [636, 405] on input at bounding box center [661, 404] width 77 height 17
type input "03:00"
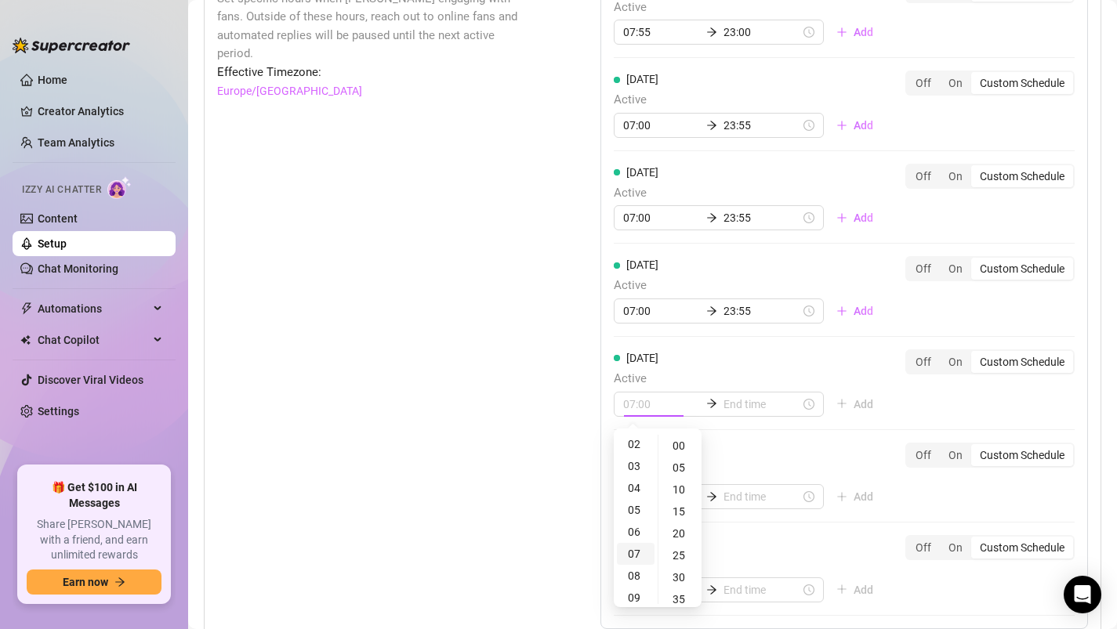
click at [625, 556] on div "07" at bounding box center [636, 554] width 38 height 22
type input "07:00"
click at [728, 407] on input at bounding box center [761, 404] width 77 height 17
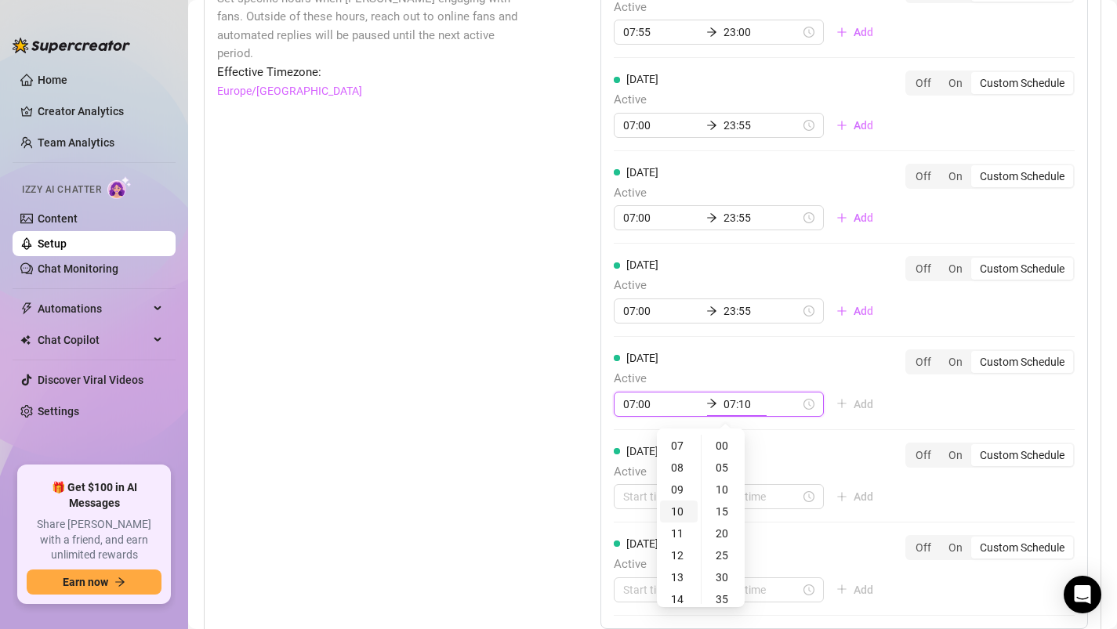
type input "07:15"
type input "11:00"
click at [672, 444] on div "23" at bounding box center [679, 446] width 38 height 22
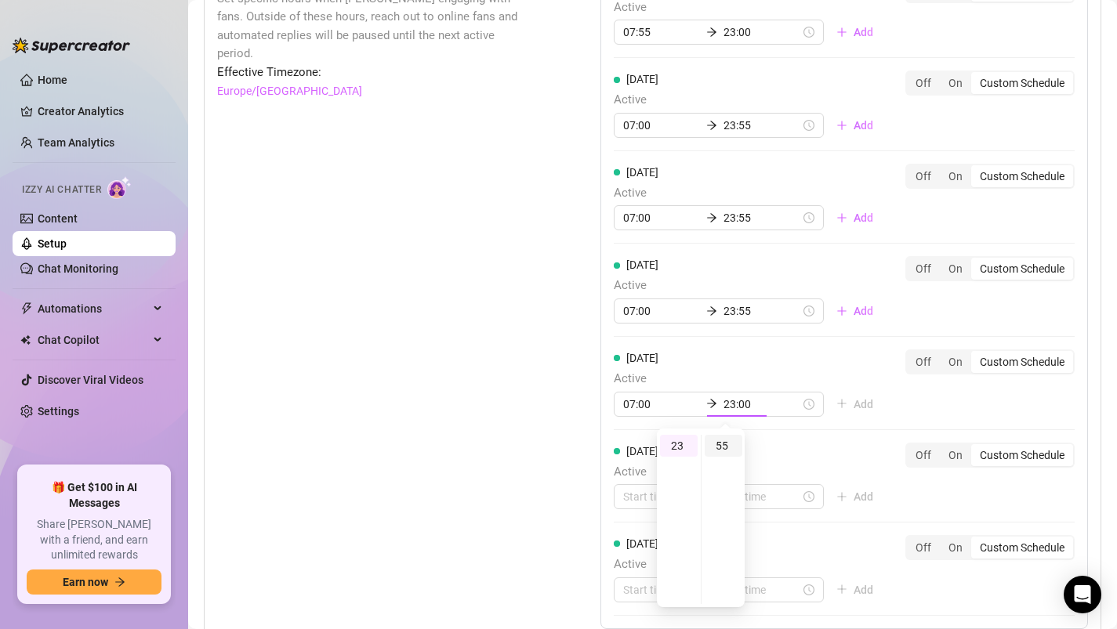
type input "23:55"
click at [720, 444] on div "55" at bounding box center [724, 446] width 38 height 22
click at [734, 446] on div "55" at bounding box center [724, 446] width 38 height 22
click at [848, 431] on div "Monday Active 07:55 23:00 Add Off On Custom Schedule Tuesday Active 07:00 23:55…" at bounding box center [844, 297] width 488 height 665
click at [649, 498] on input at bounding box center [661, 496] width 77 height 17
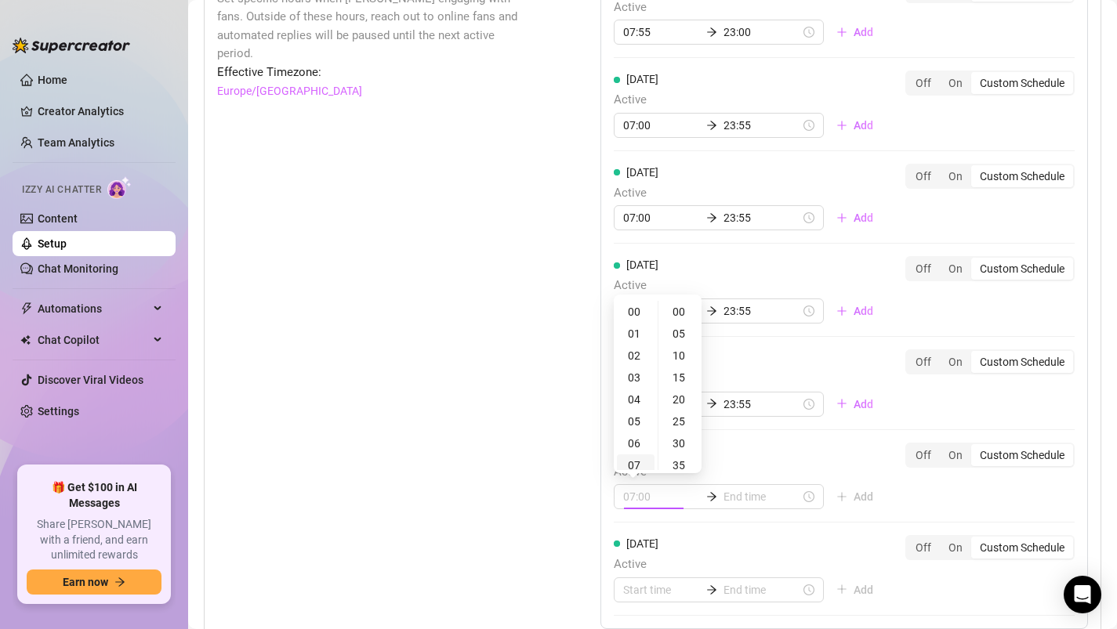
click at [637, 459] on div "07" at bounding box center [636, 466] width 38 height 22
type input "07:00"
click at [726, 497] on input at bounding box center [761, 496] width 77 height 17
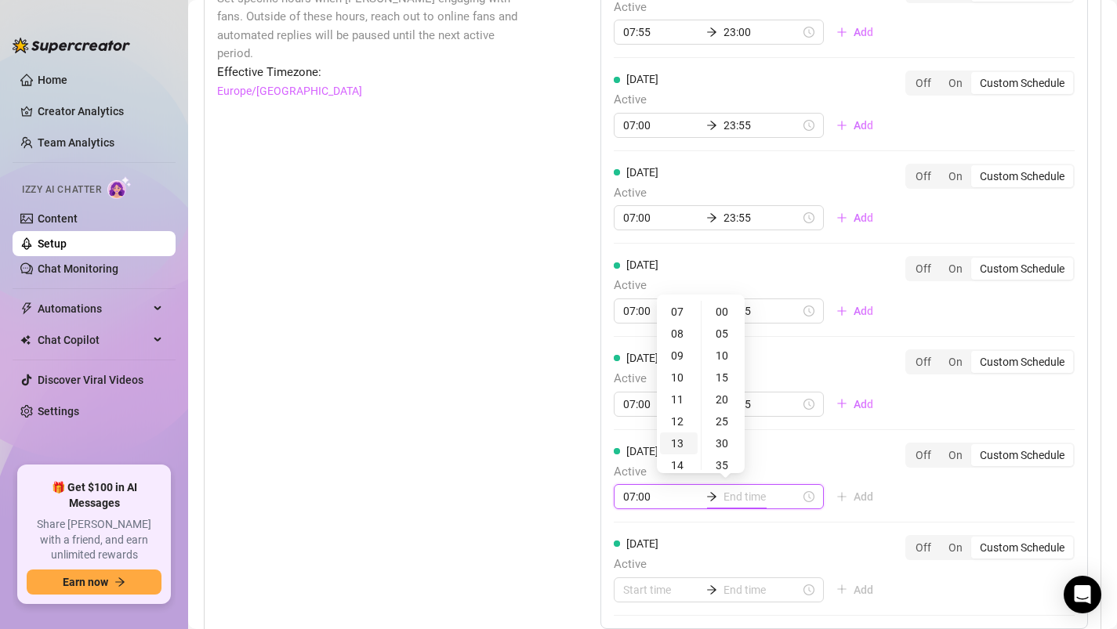
type input "13:00"
click at [681, 309] on div "23" at bounding box center [679, 312] width 38 height 22
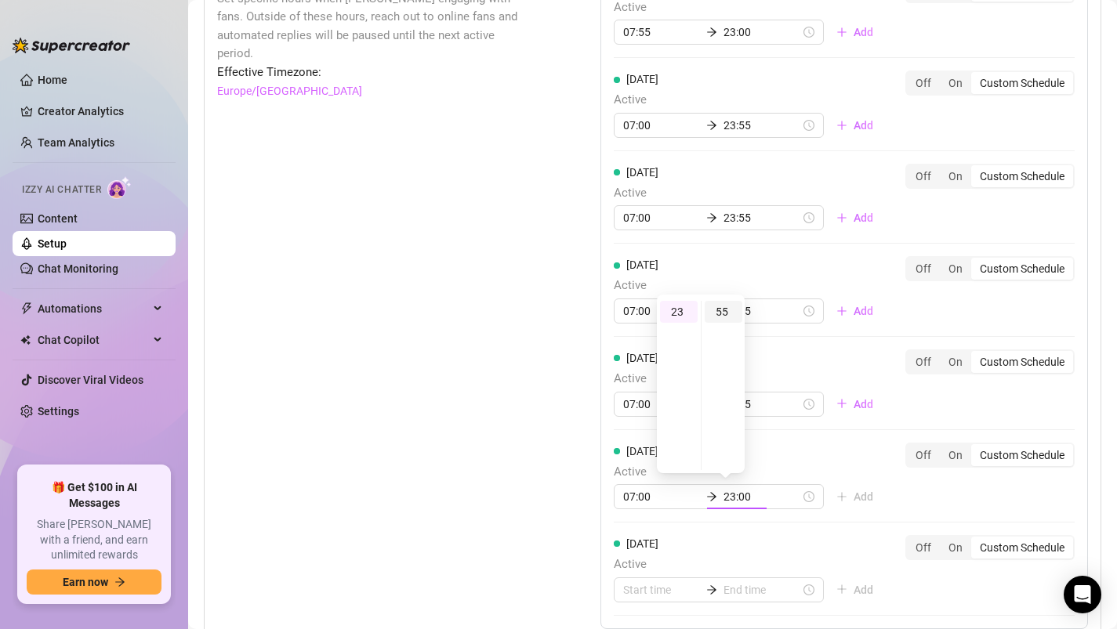
type input "23:55"
click at [723, 307] on div "55" at bounding box center [724, 312] width 38 height 22
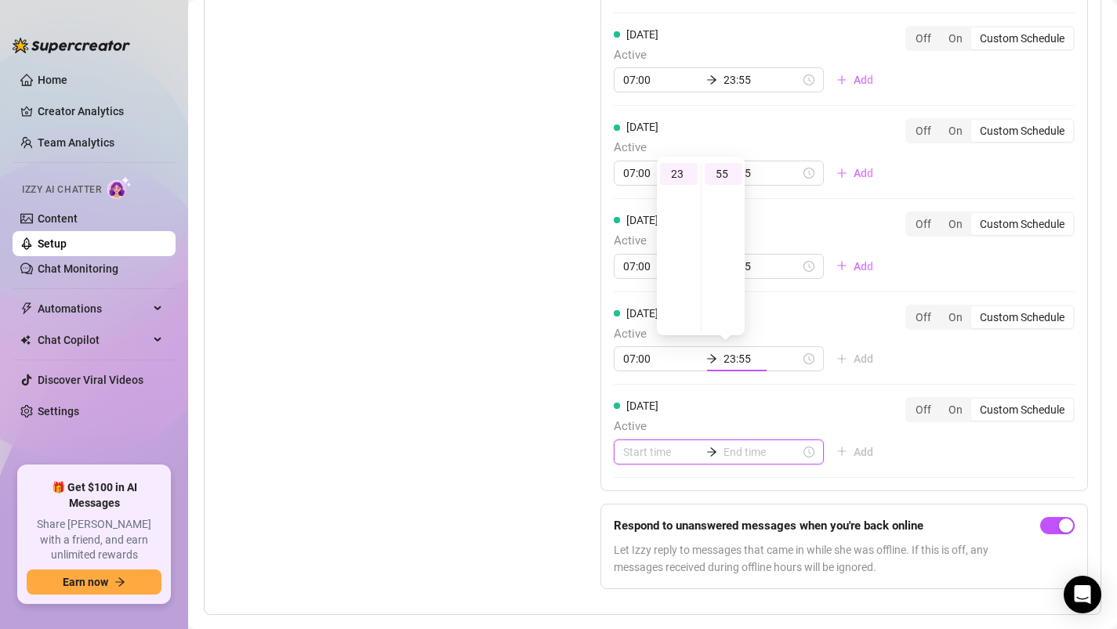
click at [640, 453] on div "Monday Active 07:55 23:00 Add Off On Custom Schedule Tuesday Active 07:00 23:55…" at bounding box center [844, 159] width 488 height 665
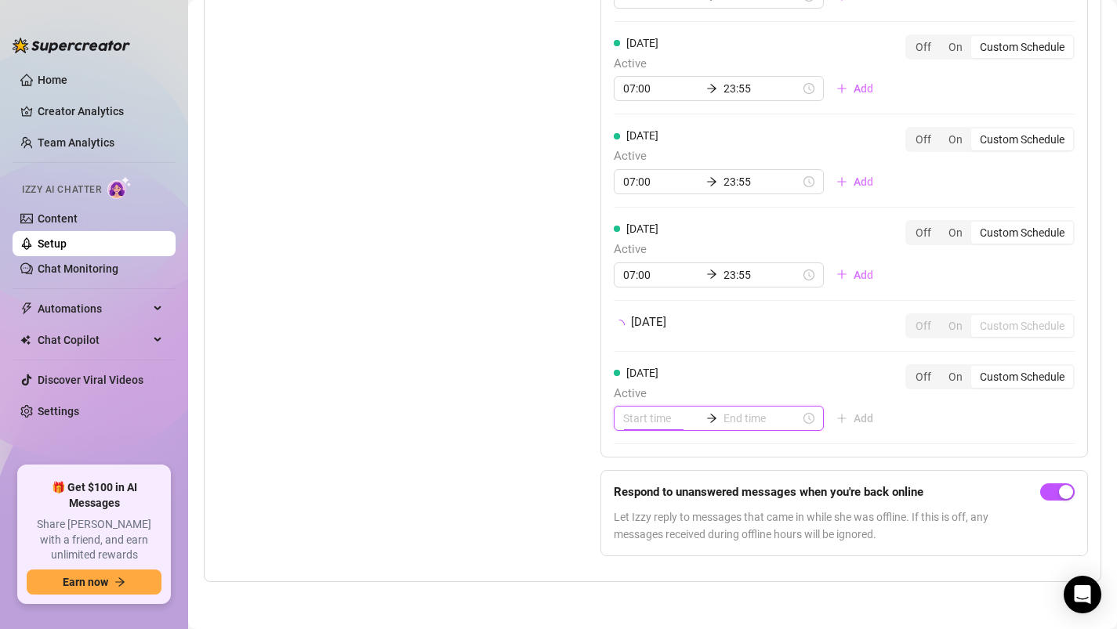
scroll to position [1683, 0]
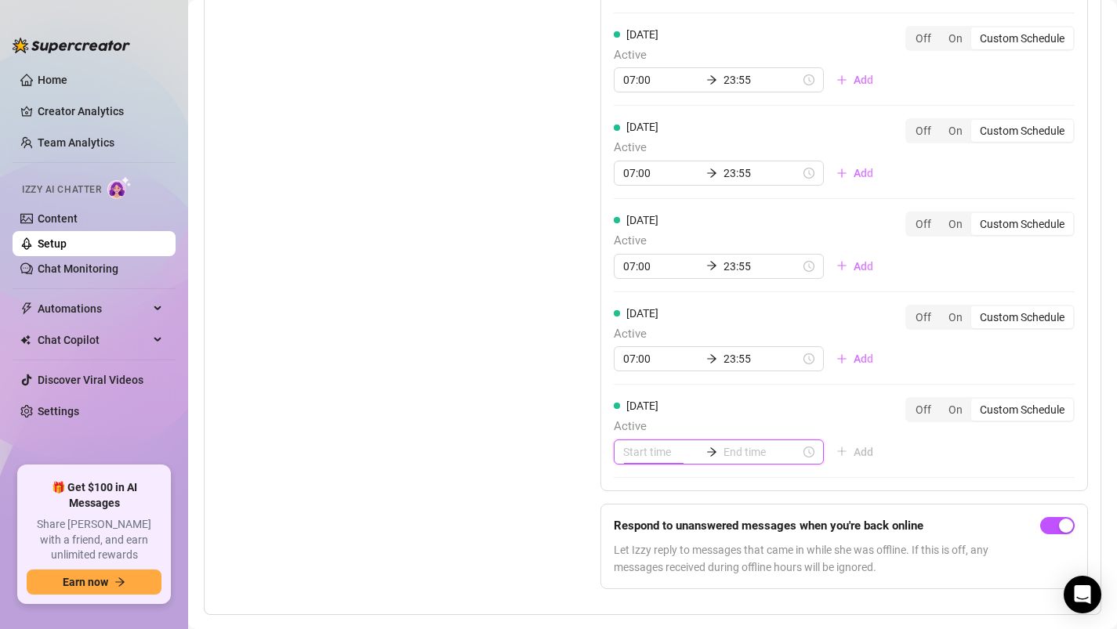
click at [637, 450] on input at bounding box center [661, 452] width 77 height 17
click at [634, 422] on div "07" at bounding box center [636, 421] width 38 height 22
type input "07:00"
click at [723, 459] on input at bounding box center [761, 452] width 77 height 17
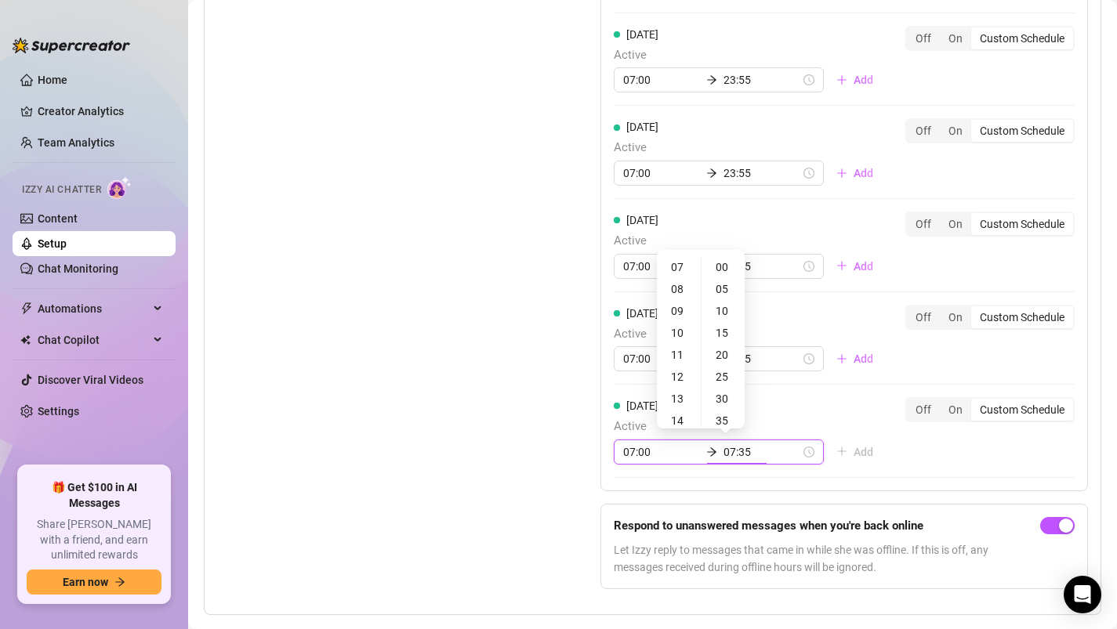
type input "07:30"
type input "12:00"
click at [677, 259] on div "23" at bounding box center [679, 267] width 38 height 22
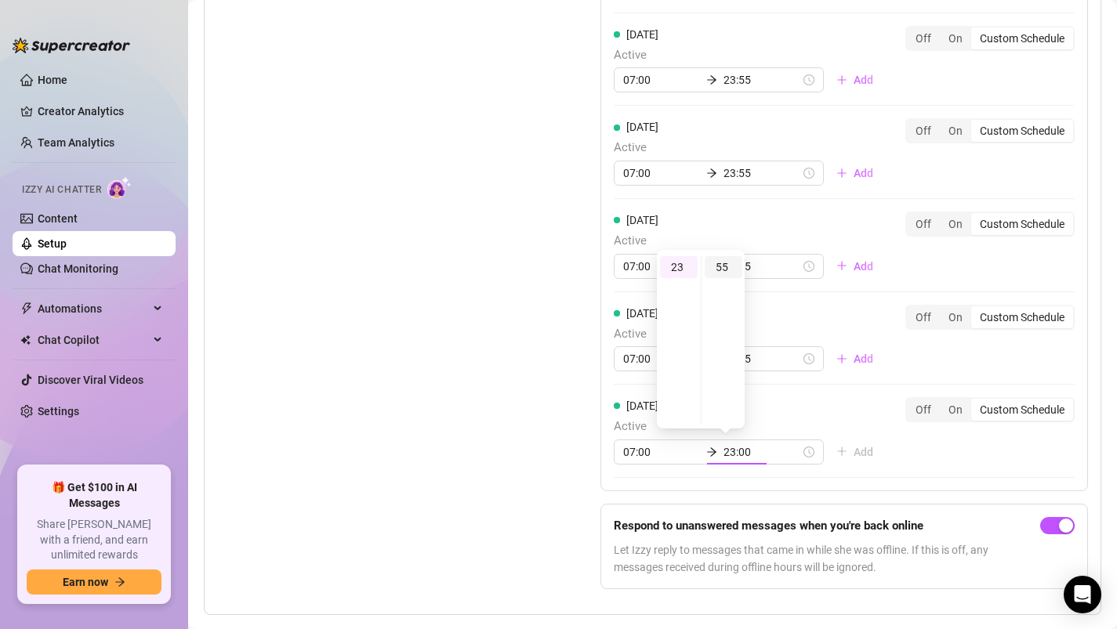
type input "23:55"
click at [722, 260] on div "55" at bounding box center [724, 267] width 38 height 22
click at [863, 501] on div "Monday Active 07:55 23:00 Add Off On Custom Schedule Tuesday Active 07:00 23:55…" at bounding box center [844, 215] width 488 height 776
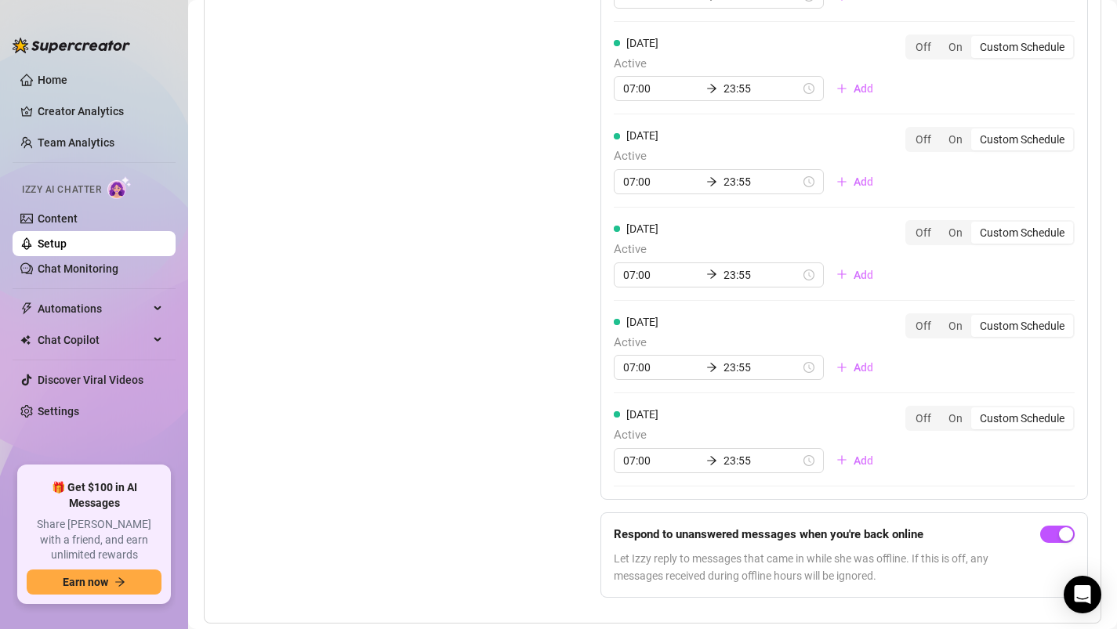
scroll to position [1716, 0]
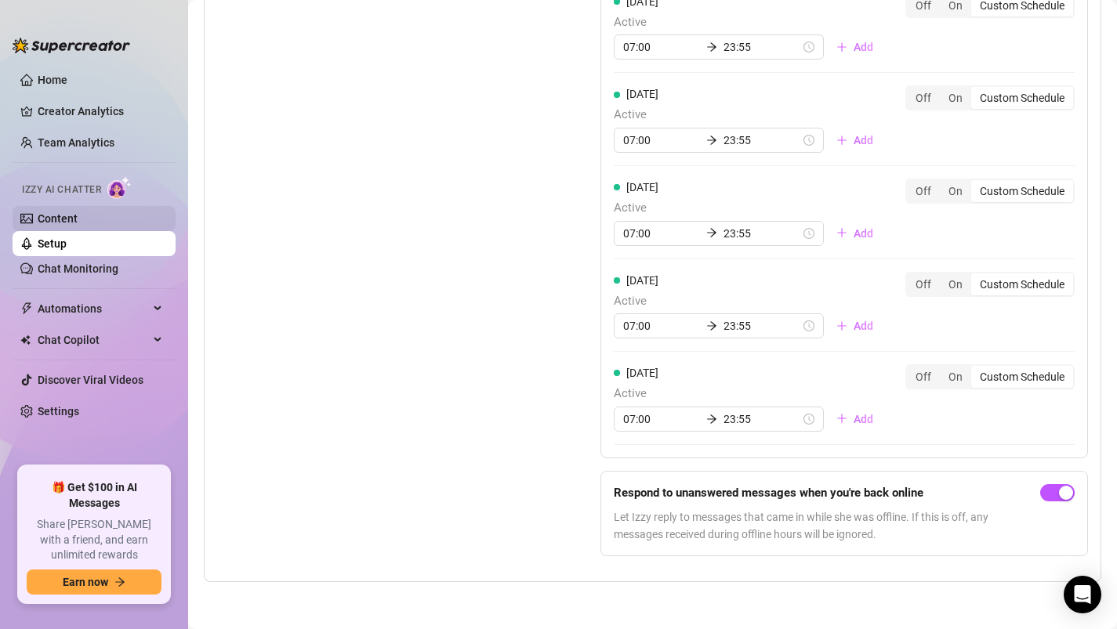
click at [74, 212] on link "Content" at bounding box center [58, 218] width 40 height 13
